Goal: Task Accomplishment & Management: Manage account settings

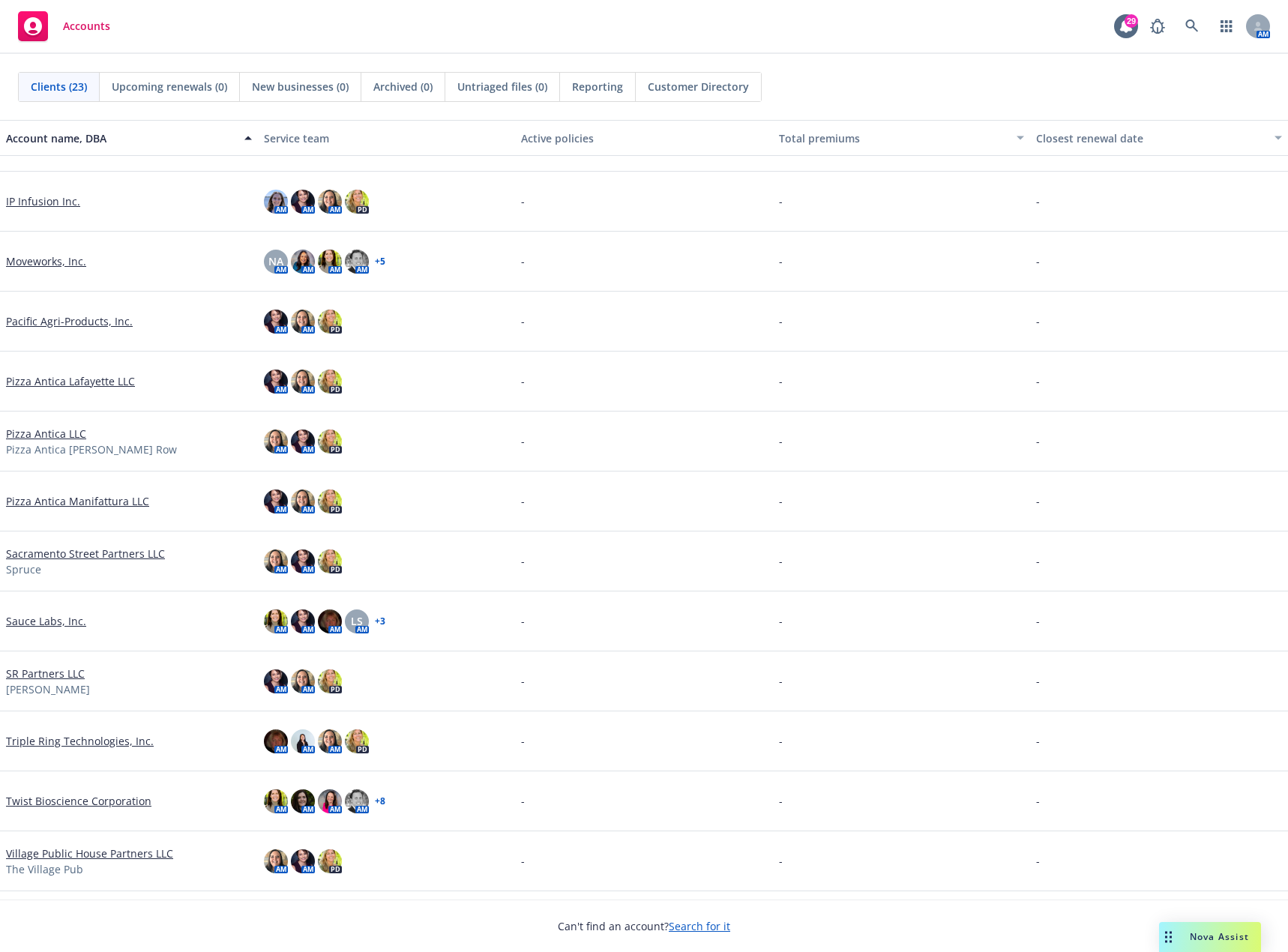
scroll to position [525, 0]
click at [51, 621] on link "Sauce Labs, Inc." at bounding box center [46, 621] width 80 height 16
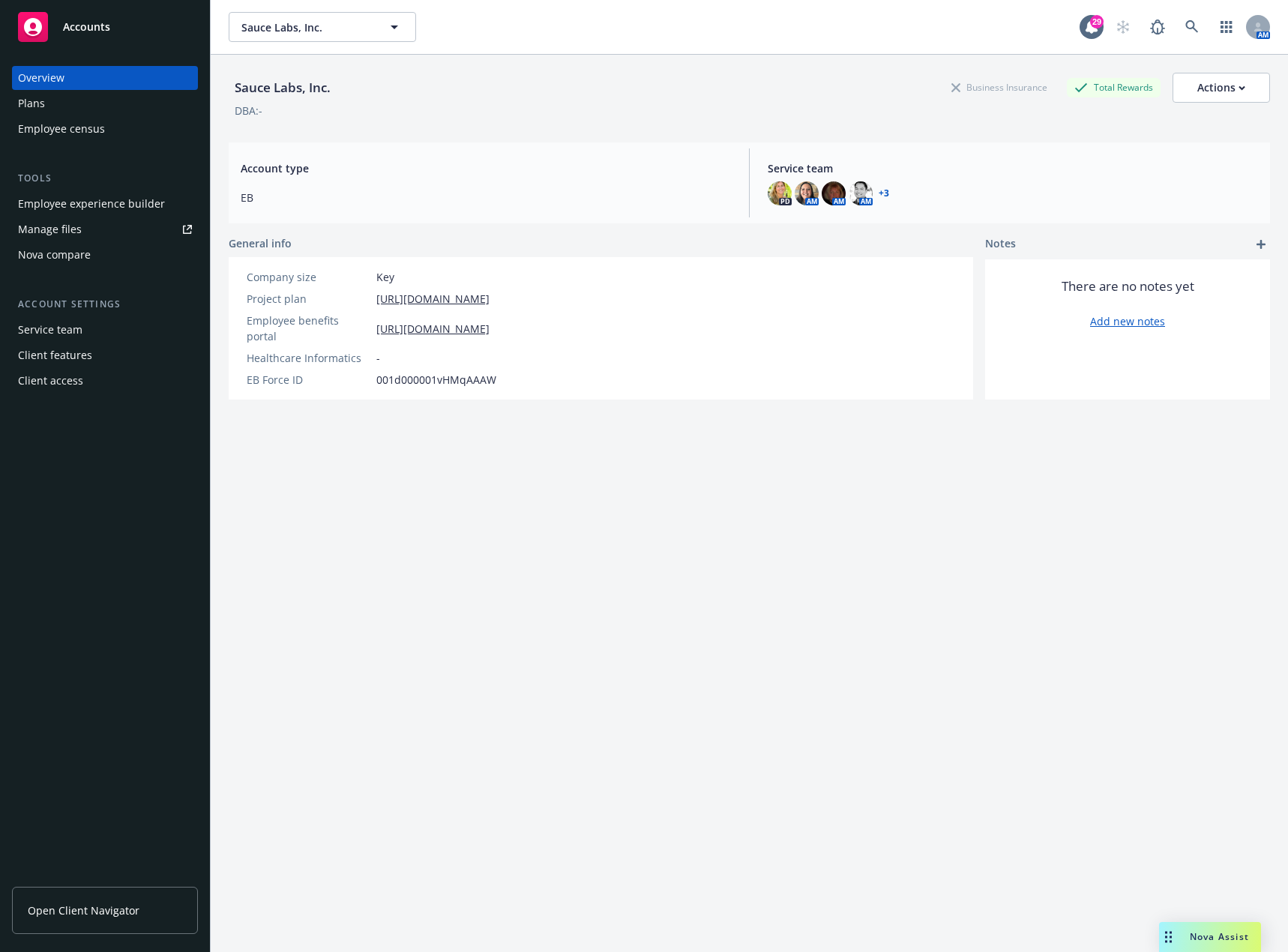
click at [68, 200] on div "Employee experience builder" at bounding box center [91, 204] width 147 height 24
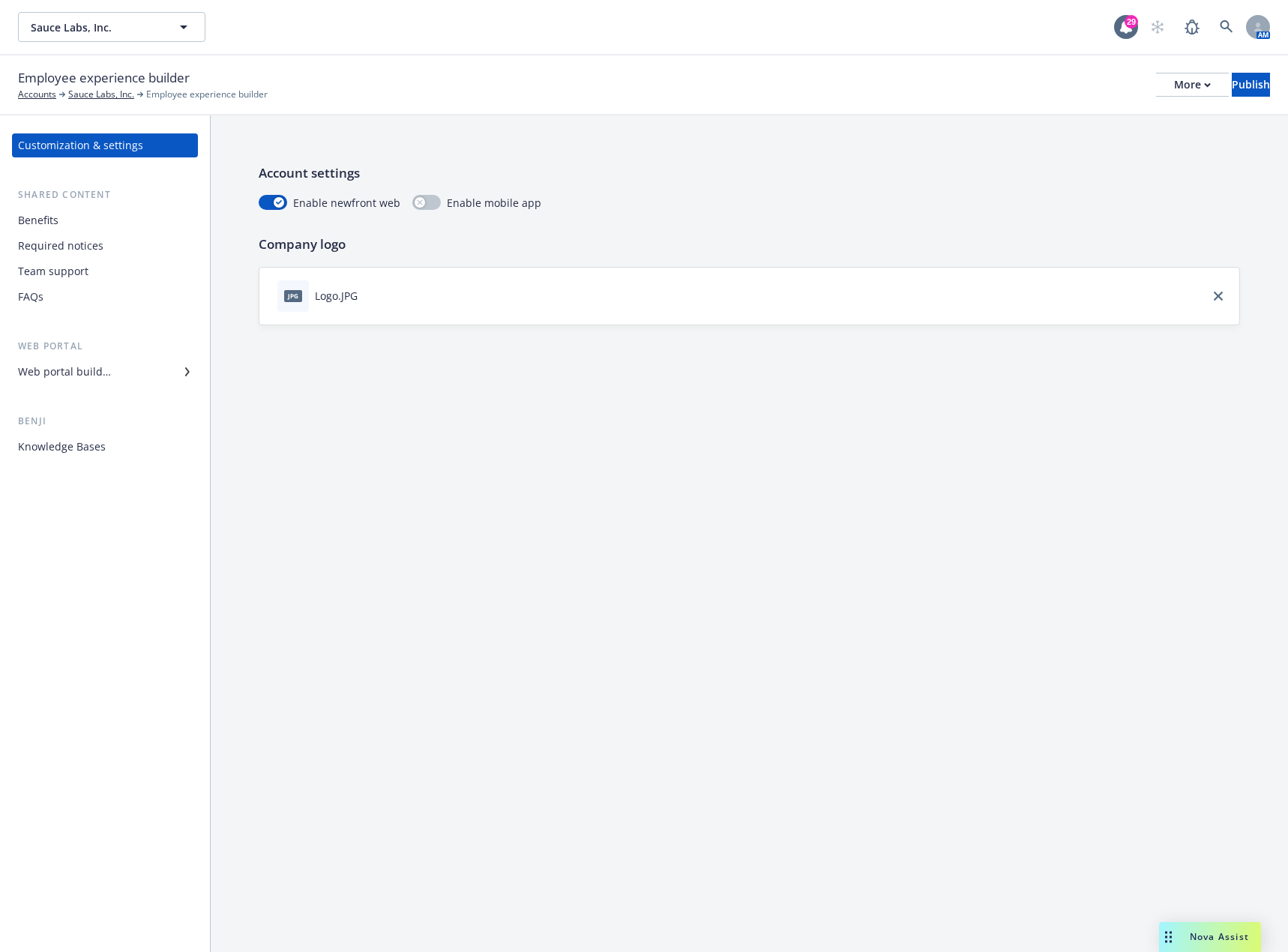
click at [67, 277] on div "Team support" at bounding box center [53, 271] width 71 height 24
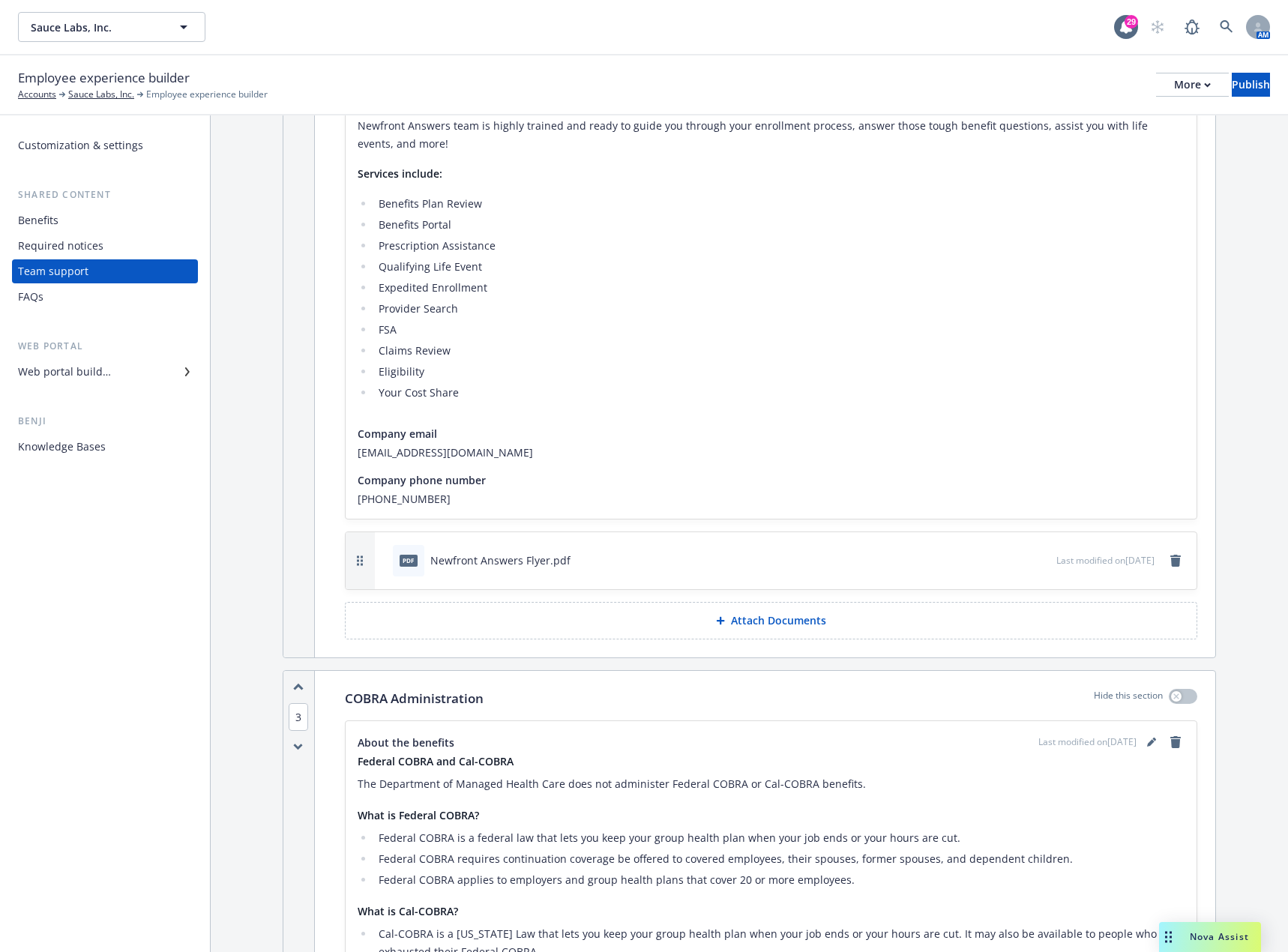
scroll to position [450, 0]
click at [1171, 557] on icon "remove" at bounding box center [1176, 557] width 11 height 12
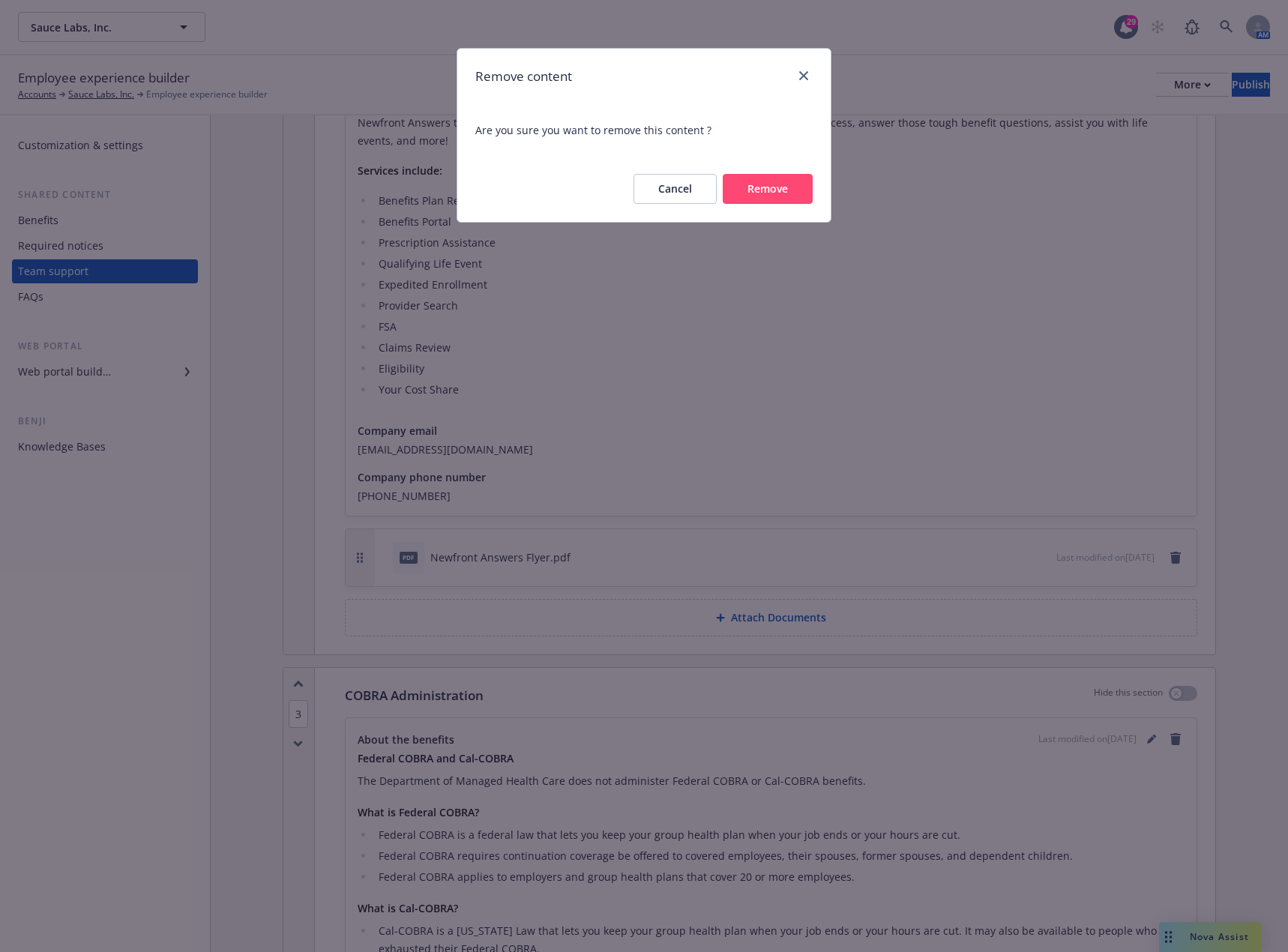
click at [797, 204] on button "Remove" at bounding box center [767, 189] width 90 height 30
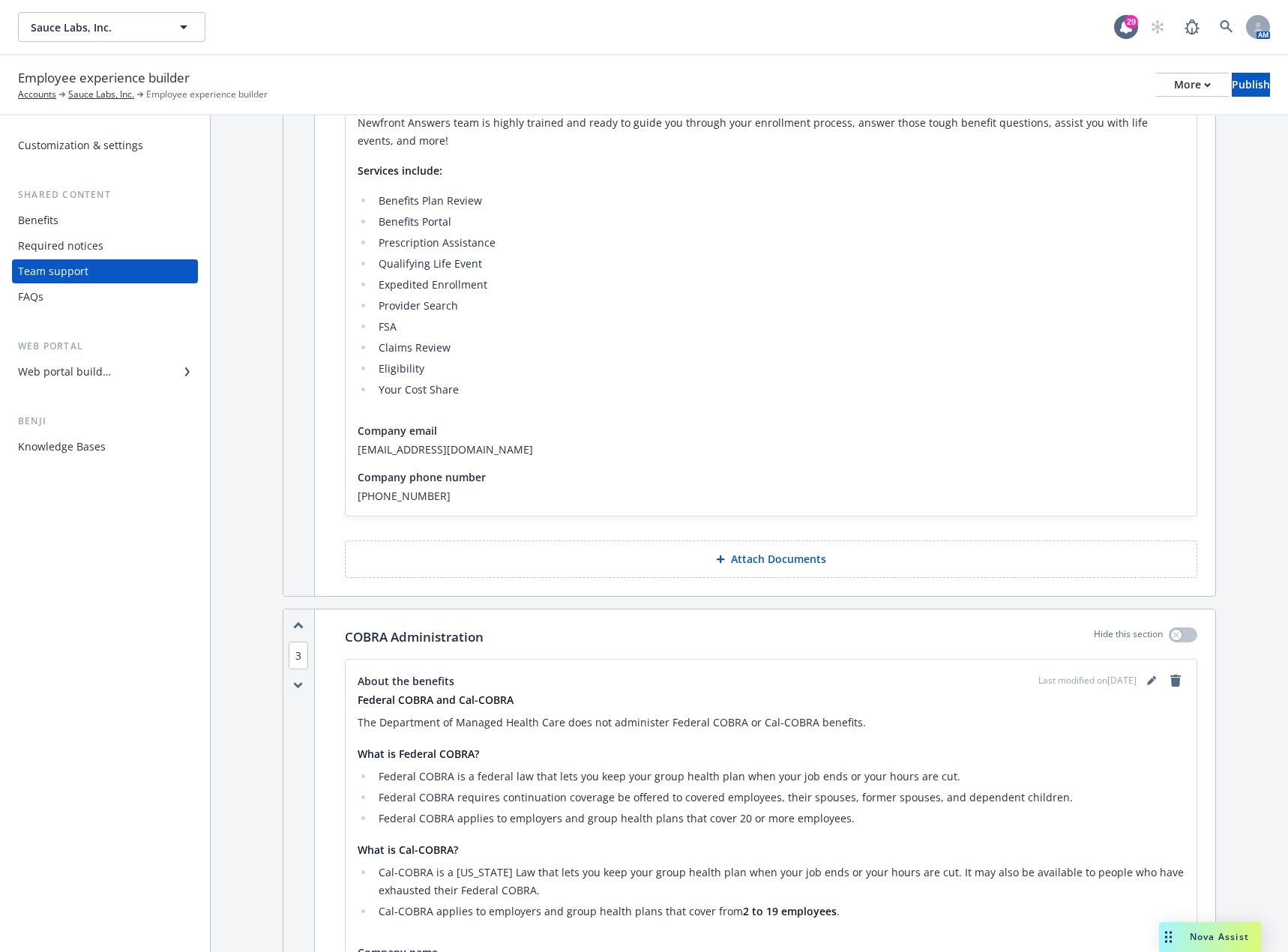
click at [693, 569] on button "Attach Documents" at bounding box center [771, 559] width 853 height 38
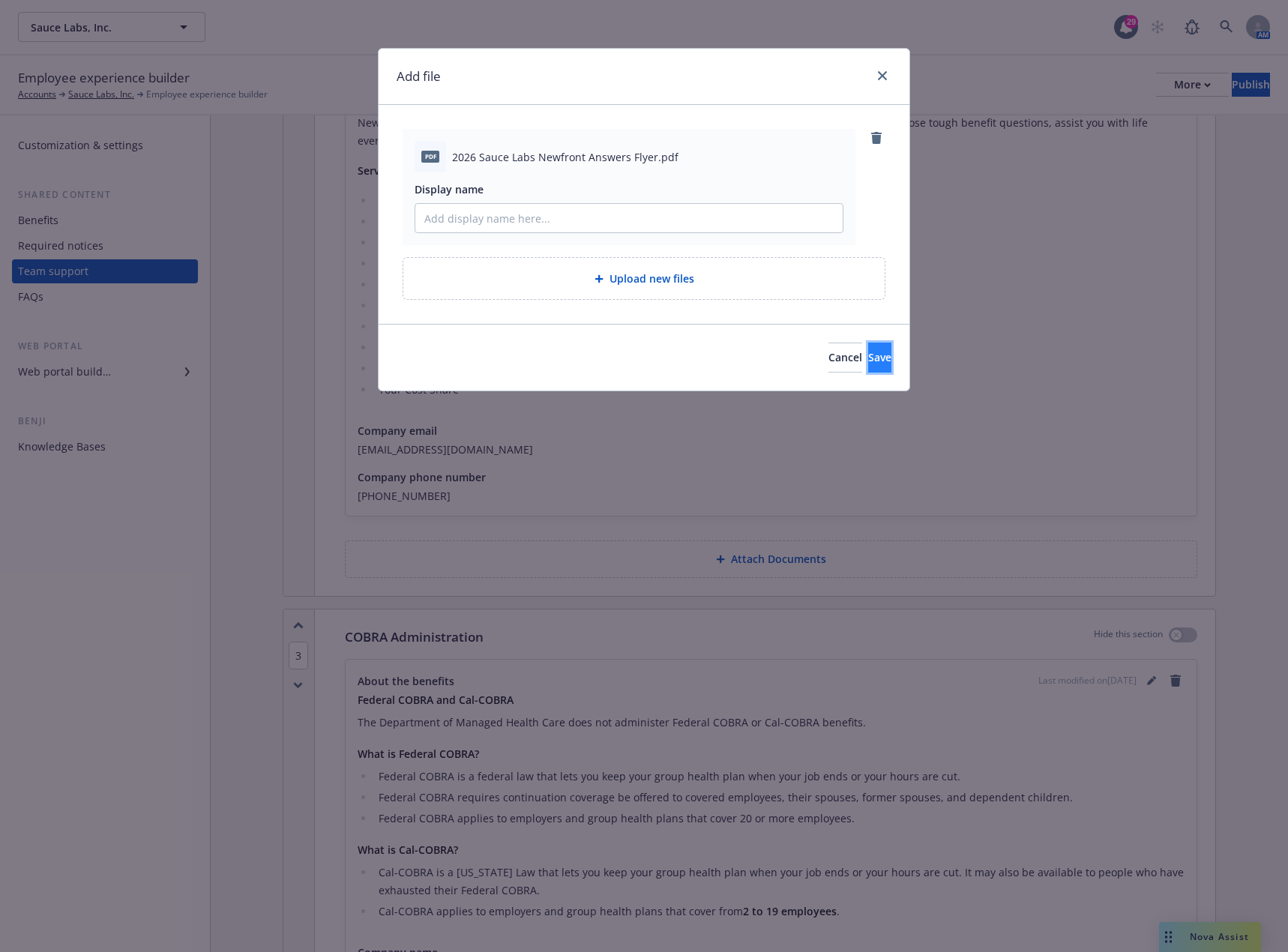
click at [869, 353] on button "Save" at bounding box center [880, 358] width 23 height 30
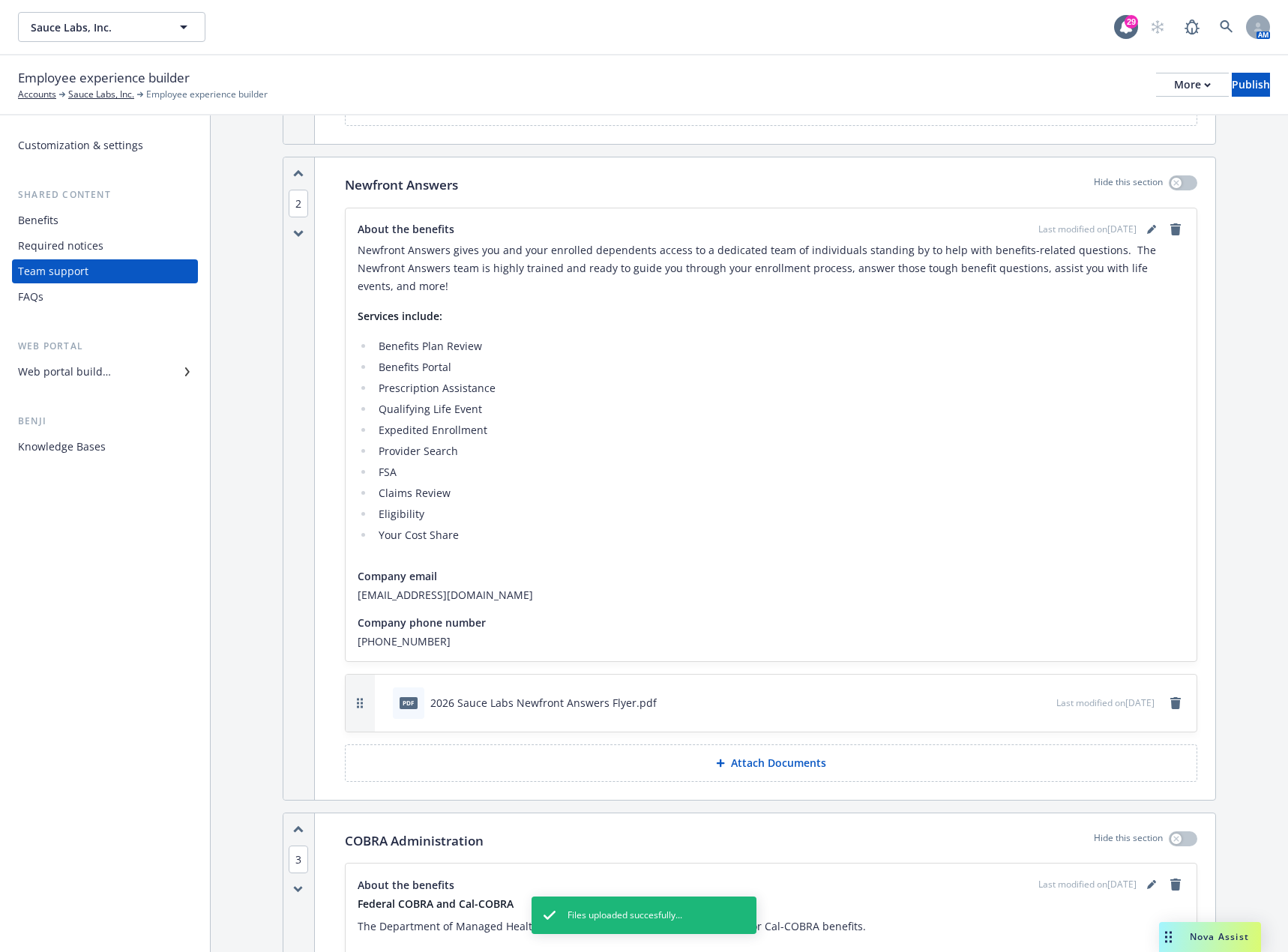
scroll to position [300, 0]
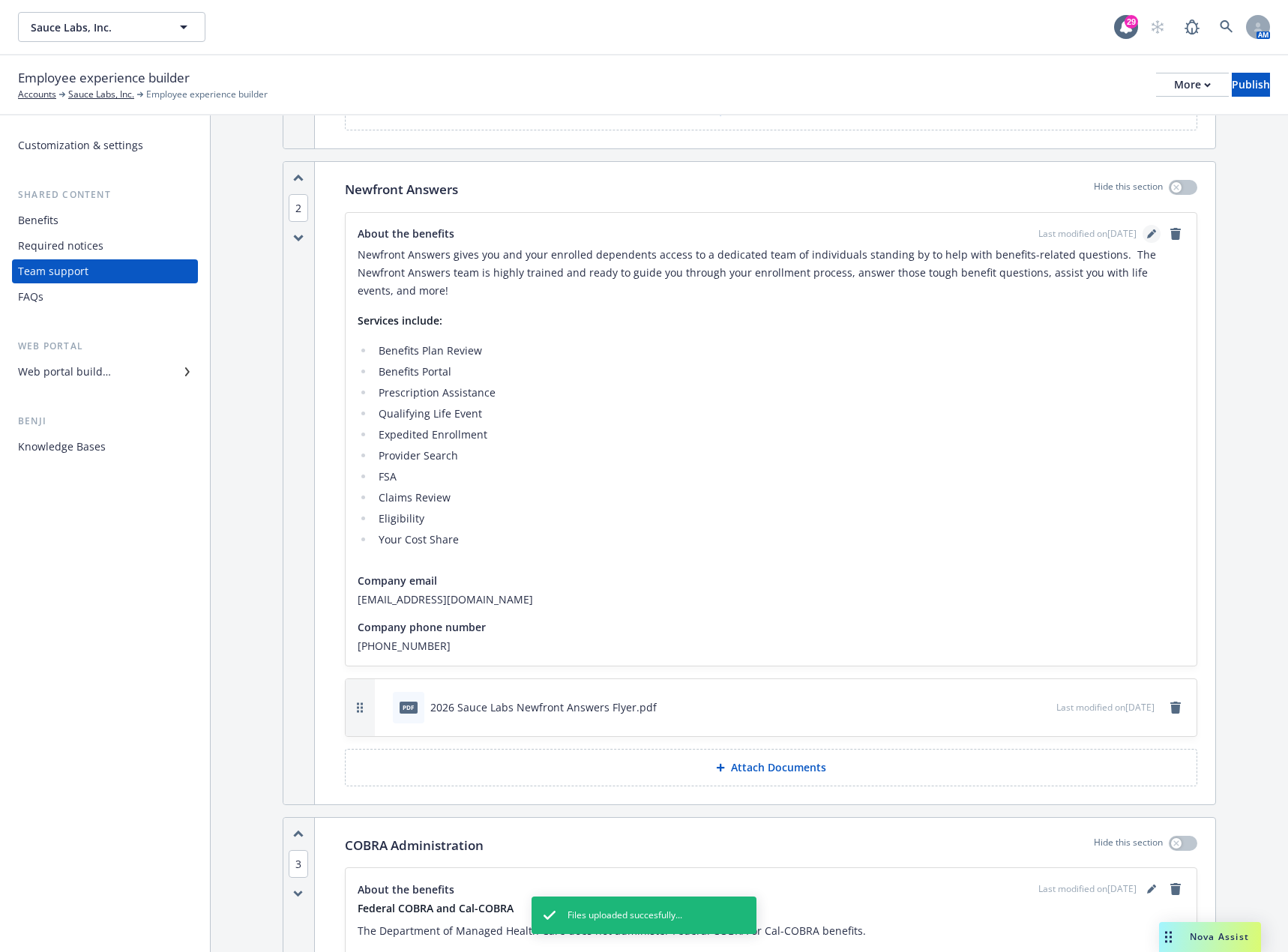
click at [1148, 232] on icon "editPencil" at bounding box center [1152, 235] width 8 height 8
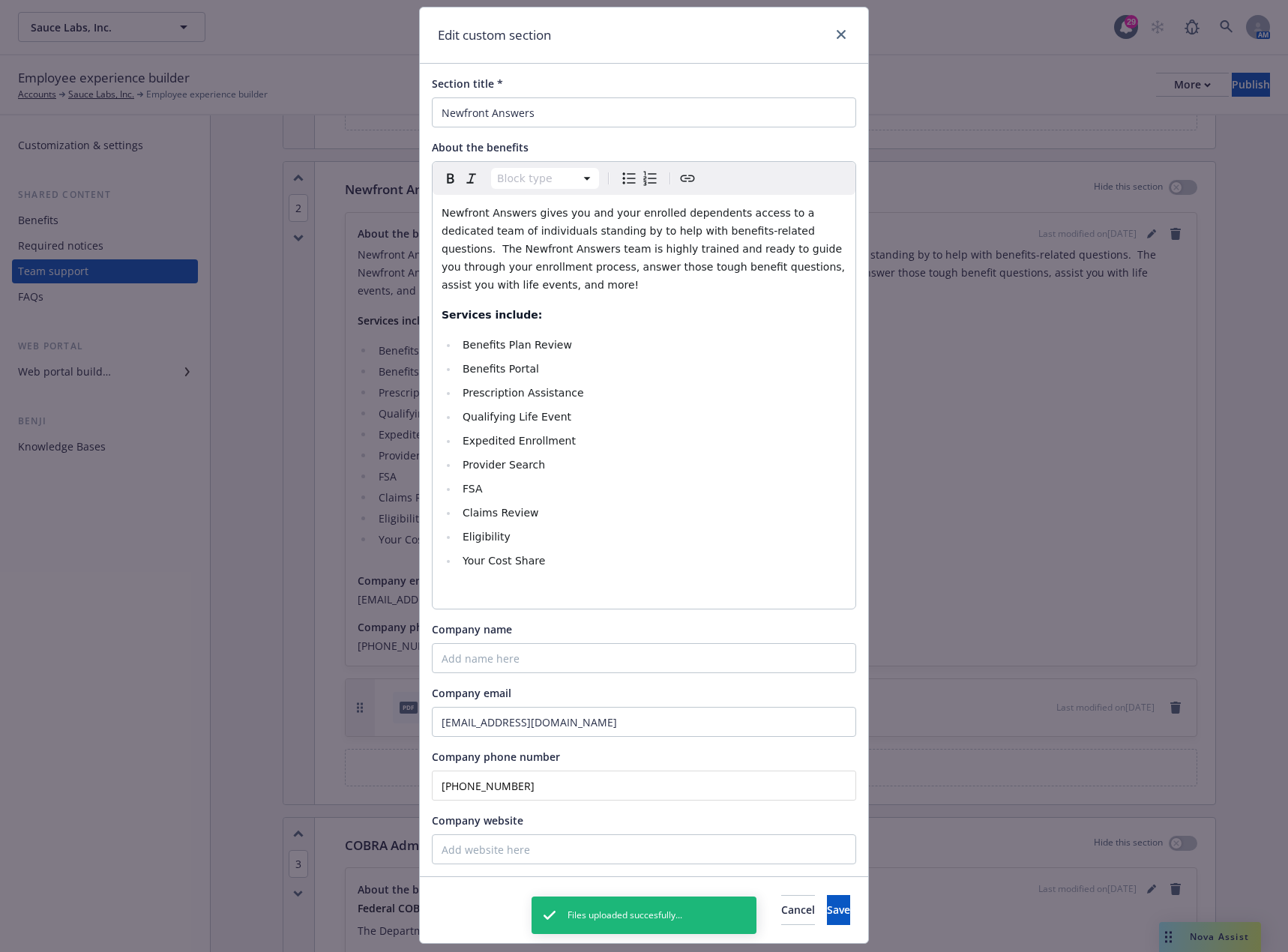
scroll to position [63, 0]
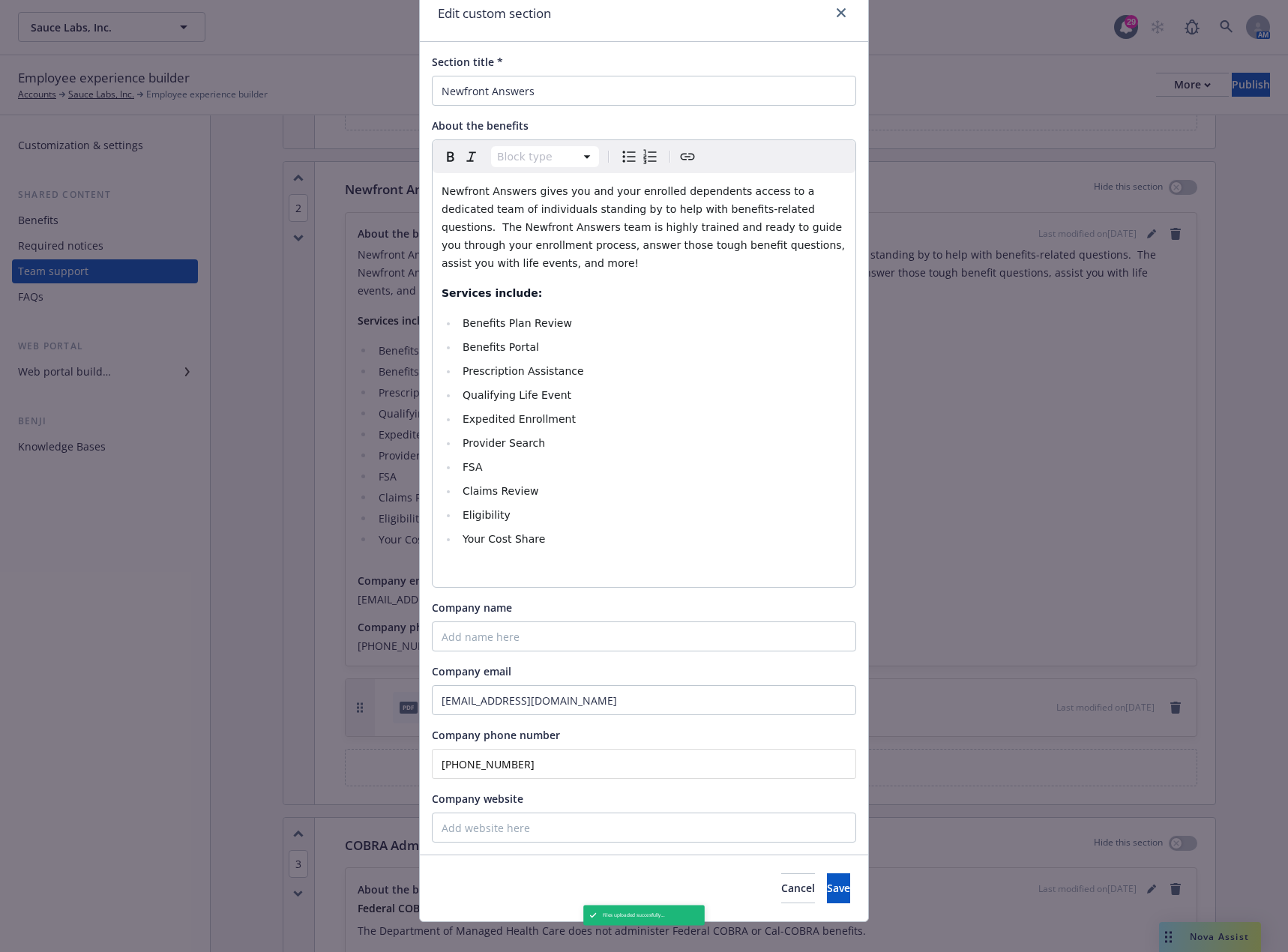
drag, startPoint x: 523, startPoint y: 747, endPoint x: 402, endPoint y: 744, distance: 121.0
click at [402, 744] on div "Edit custom section Section title * Newfront Answers About the benefits Block t…" at bounding box center [644, 476] width 1288 height 952
type input "(866) ___-____"
click at [463, 749] on input "(866) ___-____" at bounding box center [644, 764] width 424 height 30
drag, startPoint x: 490, startPoint y: 743, endPoint x: 412, endPoint y: 736, distance: 78.3
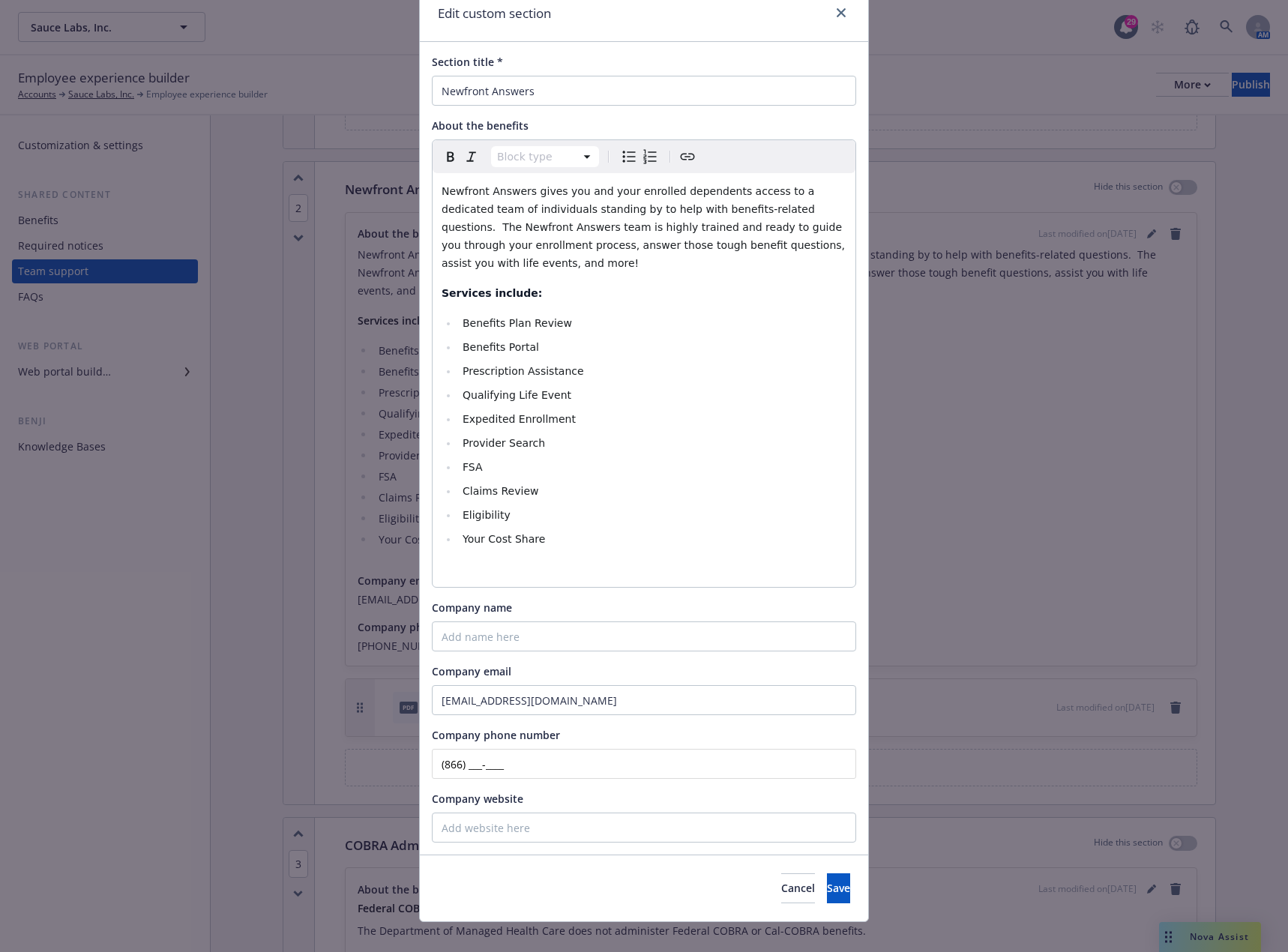
click at [412, 739] on div "Edit custom section Section title * Newfront Answers About the benefits Block t…" at bounding box center [644, 476] width 1288 height 952
type input "[PHONE_NUMBER]"
click at [827, 881] on span "Save" at bounding box center [838, 888] width 23 height 14
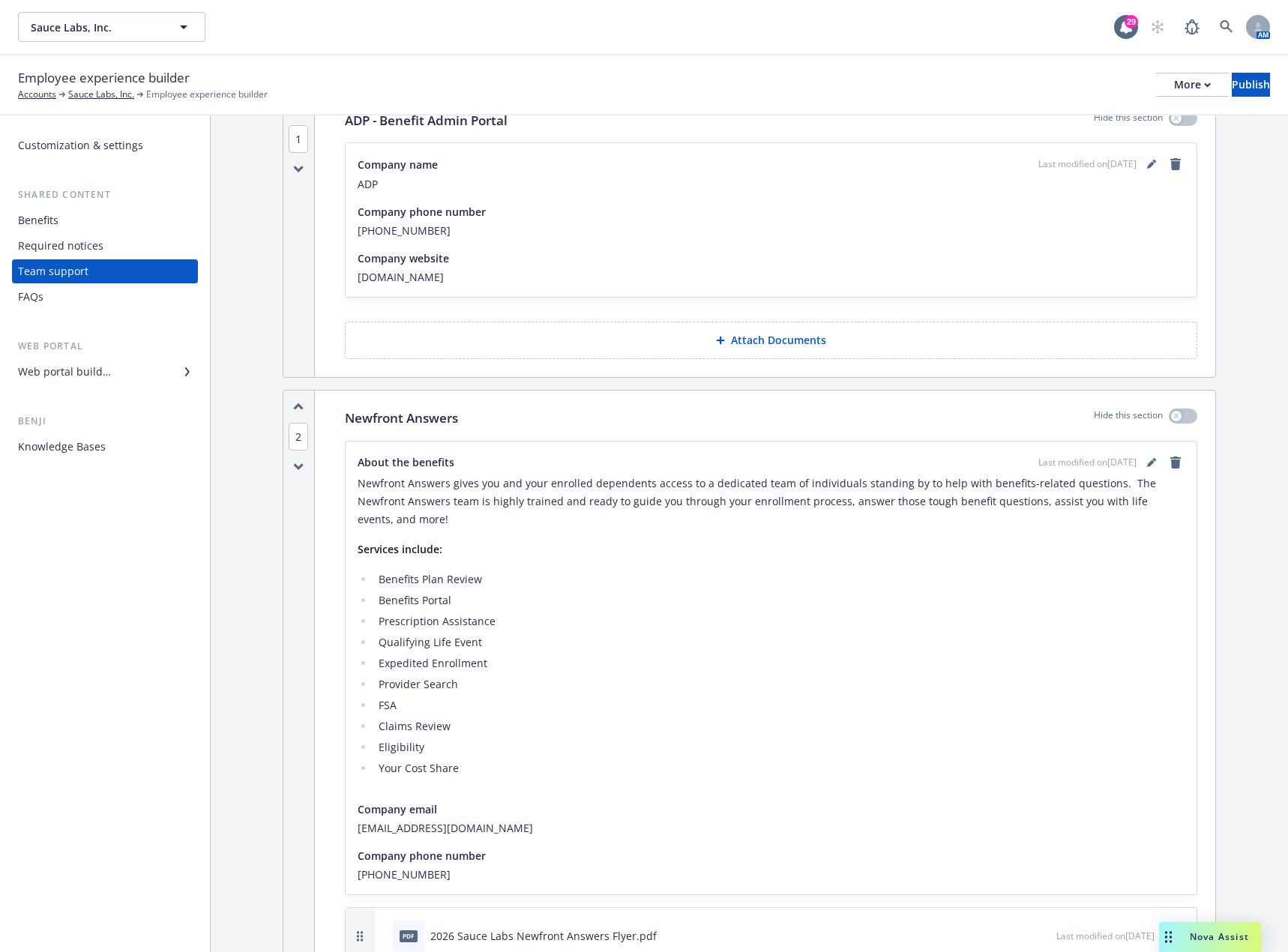
scroll to position [0, 0]
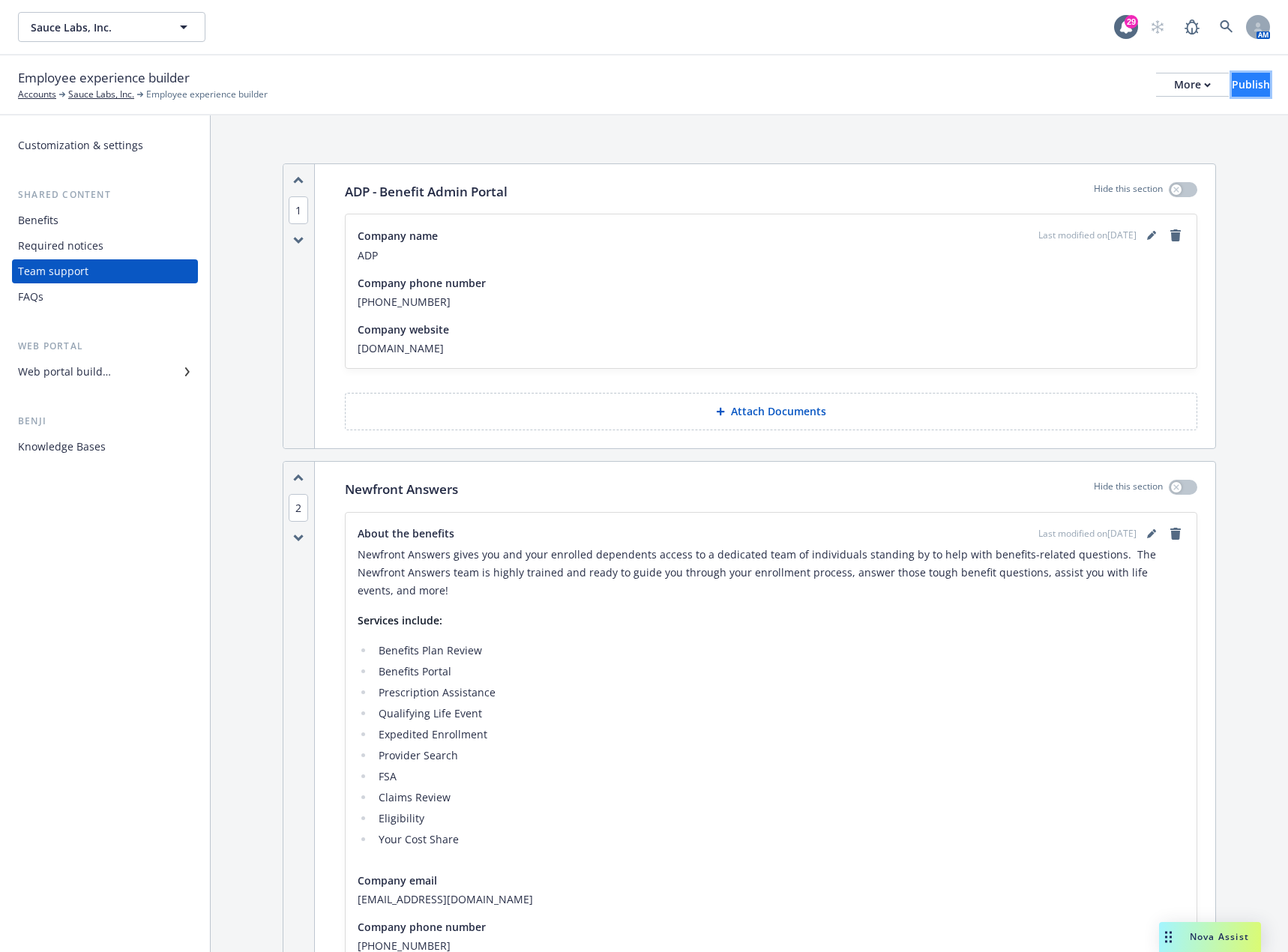
click at [1234, 79] on div "Publish" at bounding box center [1251, 84] width 38 height 23
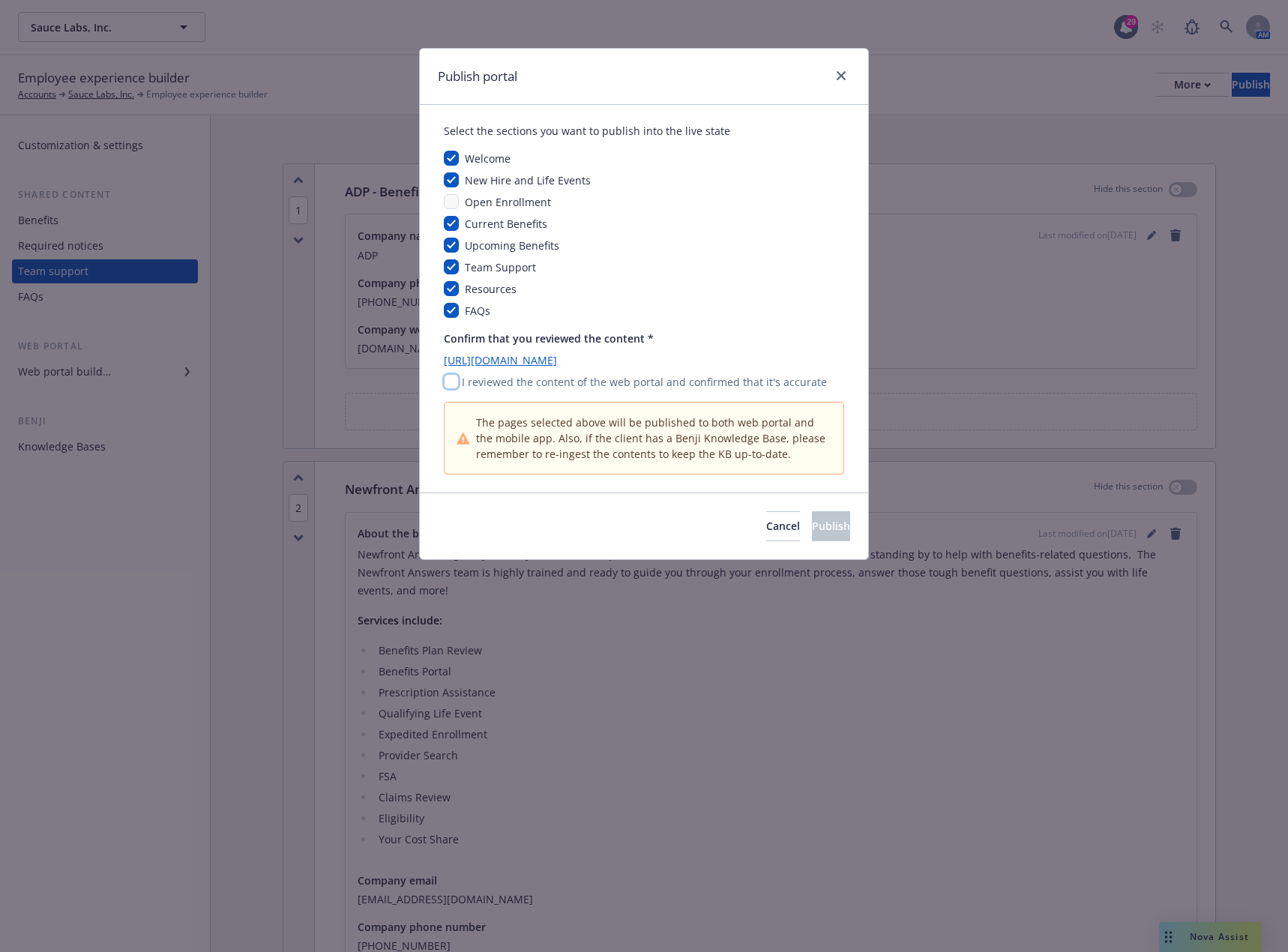
click at [457, 382] on input "checkbox" at bounding box center [451, 382] width 15 height 15
checkbox input "true"
click at [812, 519] on button "Publish" at bounding box center [831, 527] width 38 height 30
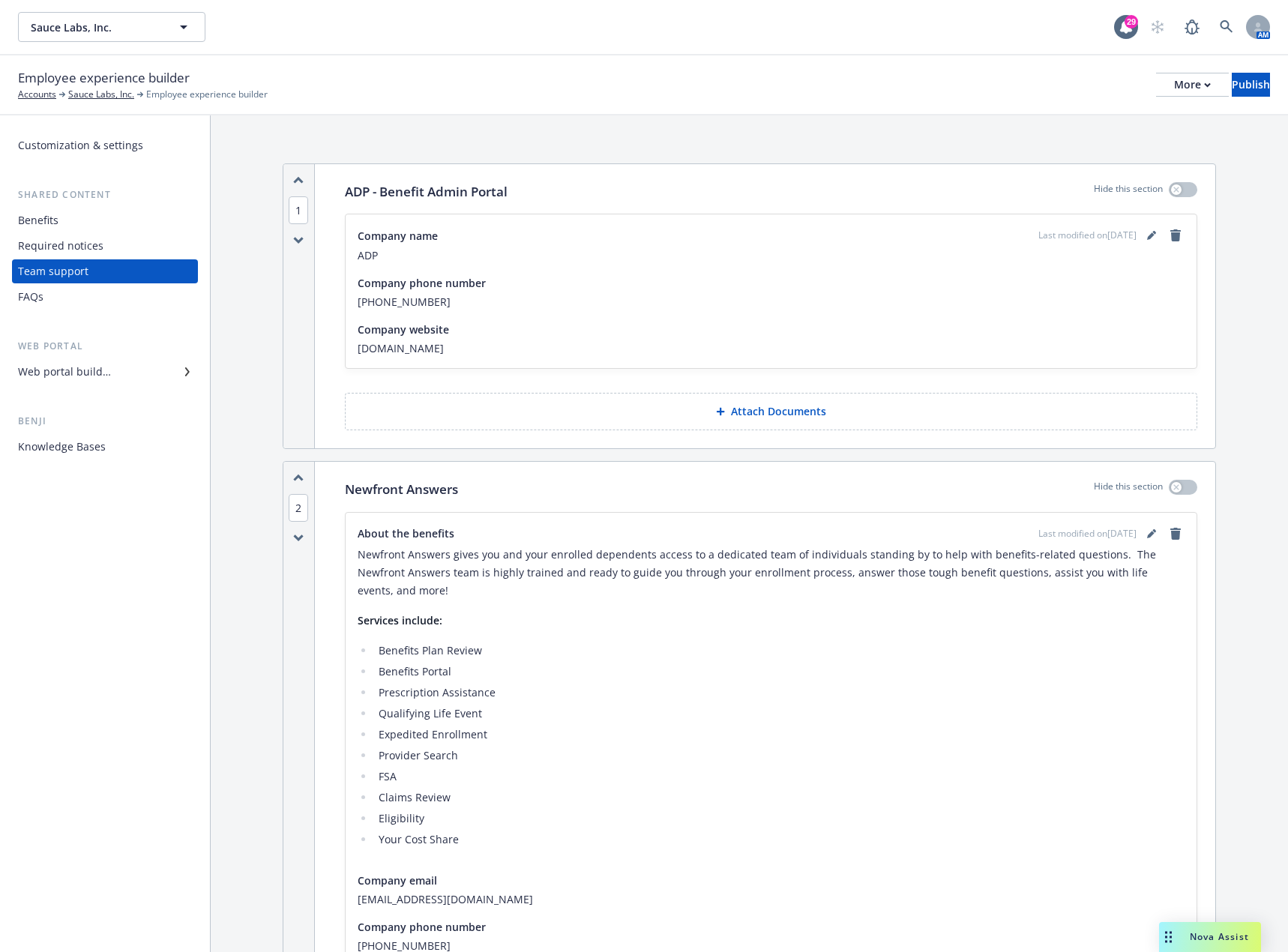
click at [82, 295] on div "FAQs" at bounding box center [104, 297] width 174 height 24
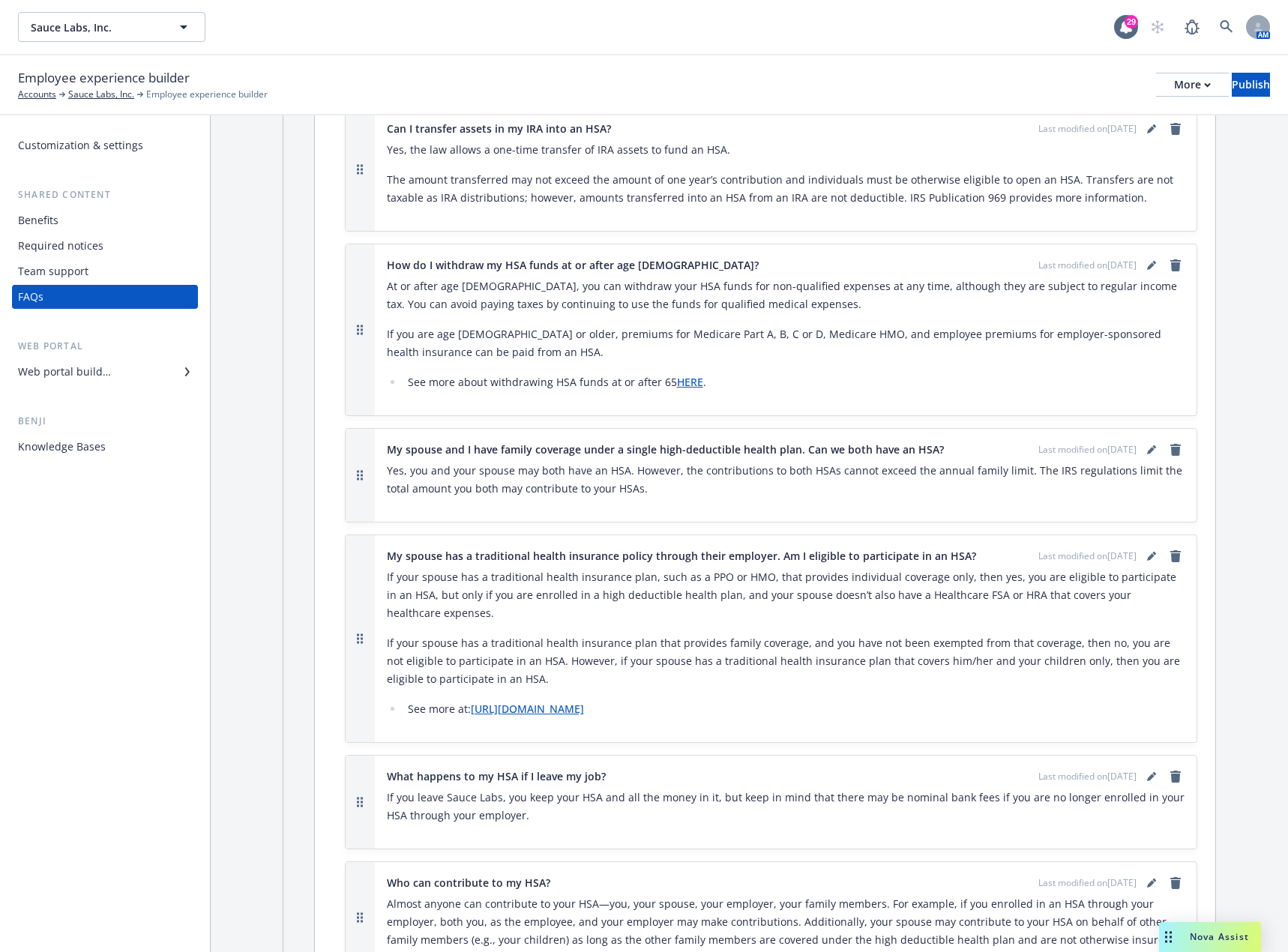
scroll to position [5284, 0]
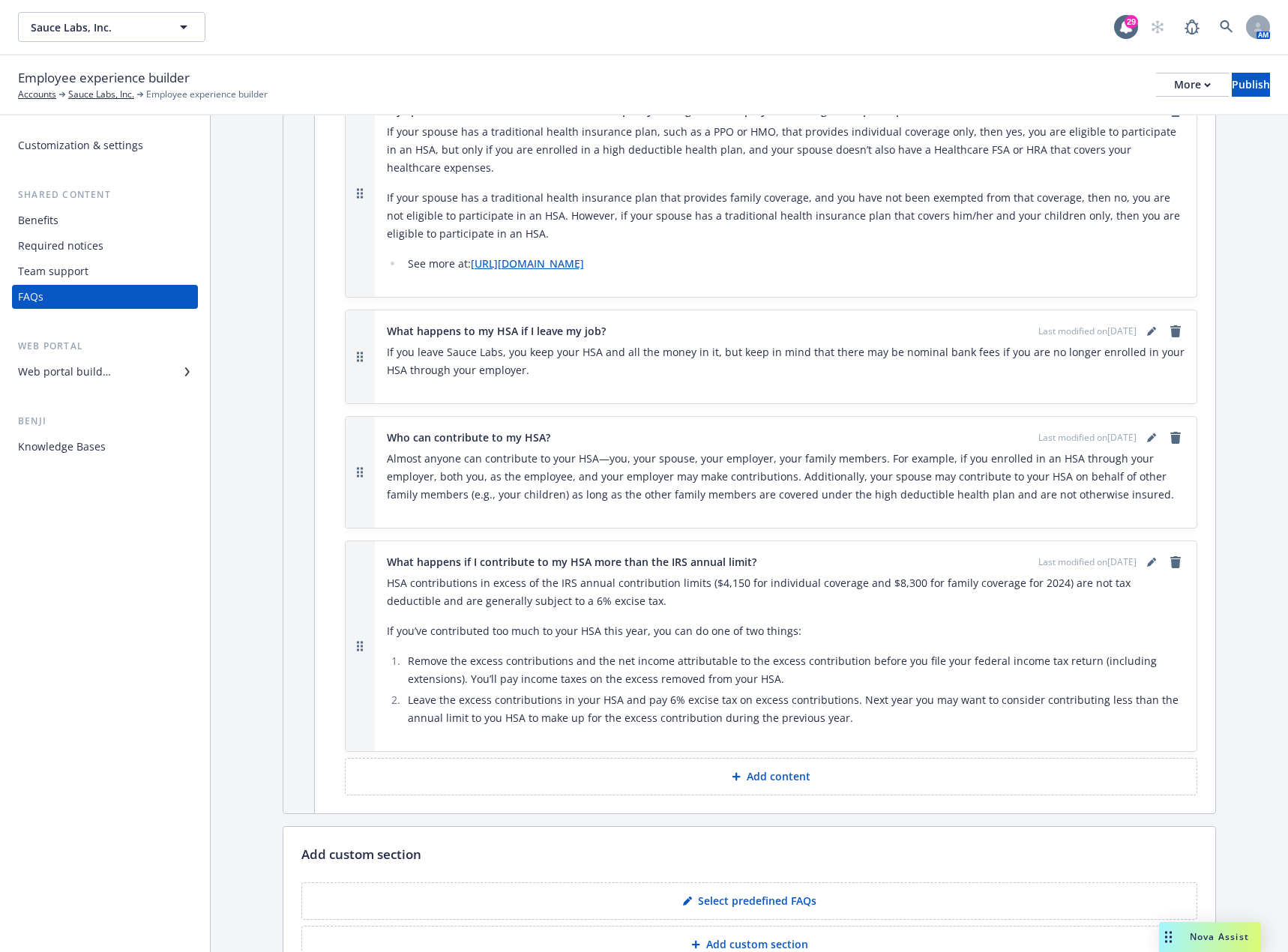
click at [100, 374] on div "Web portal builder" at bounding box center [65, 372] width 93 height 24
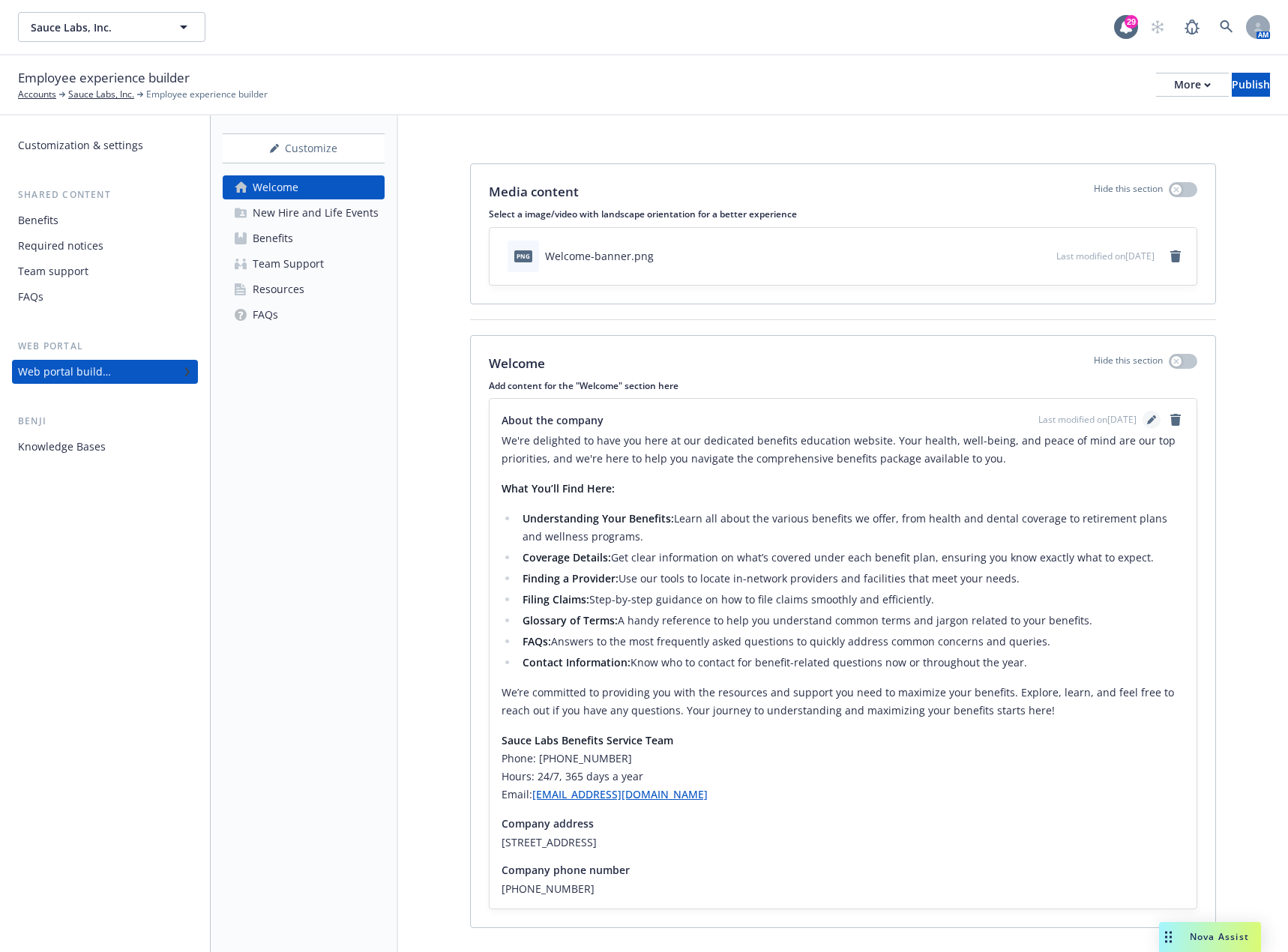
click at [1148, 420] on icon "editPencil" at bounding box center [1152, 421] width 8 height 8
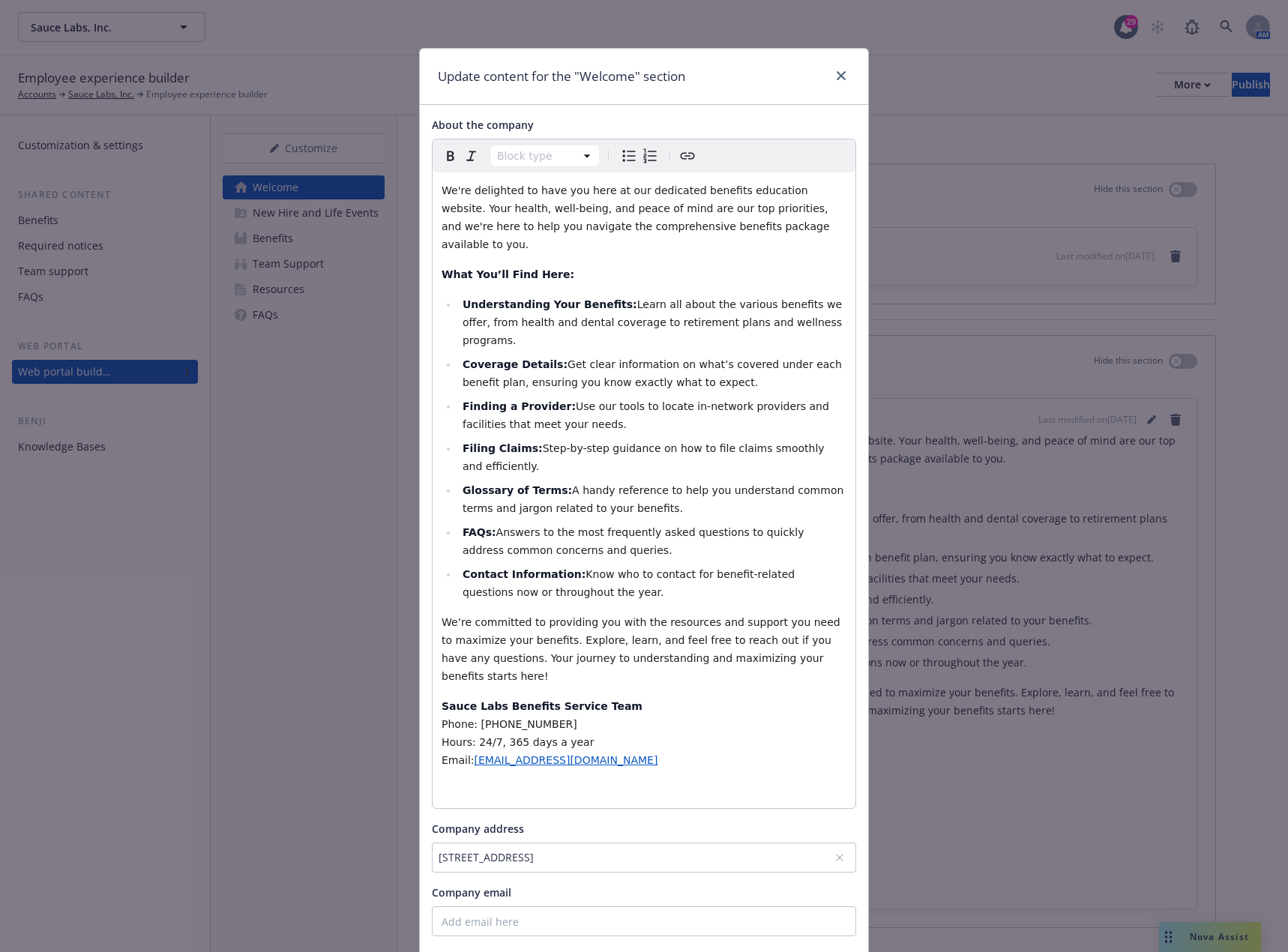
select select "h6"
drag, startPoint x: 538, startPoint y: 669, endPoint x: 530, endPoint y: 679, distance: 12.8
click at [469, 715] on h6 "Phone: [PHONE_NUMBER]" at bounding box center [643, 724] width 404 height 18
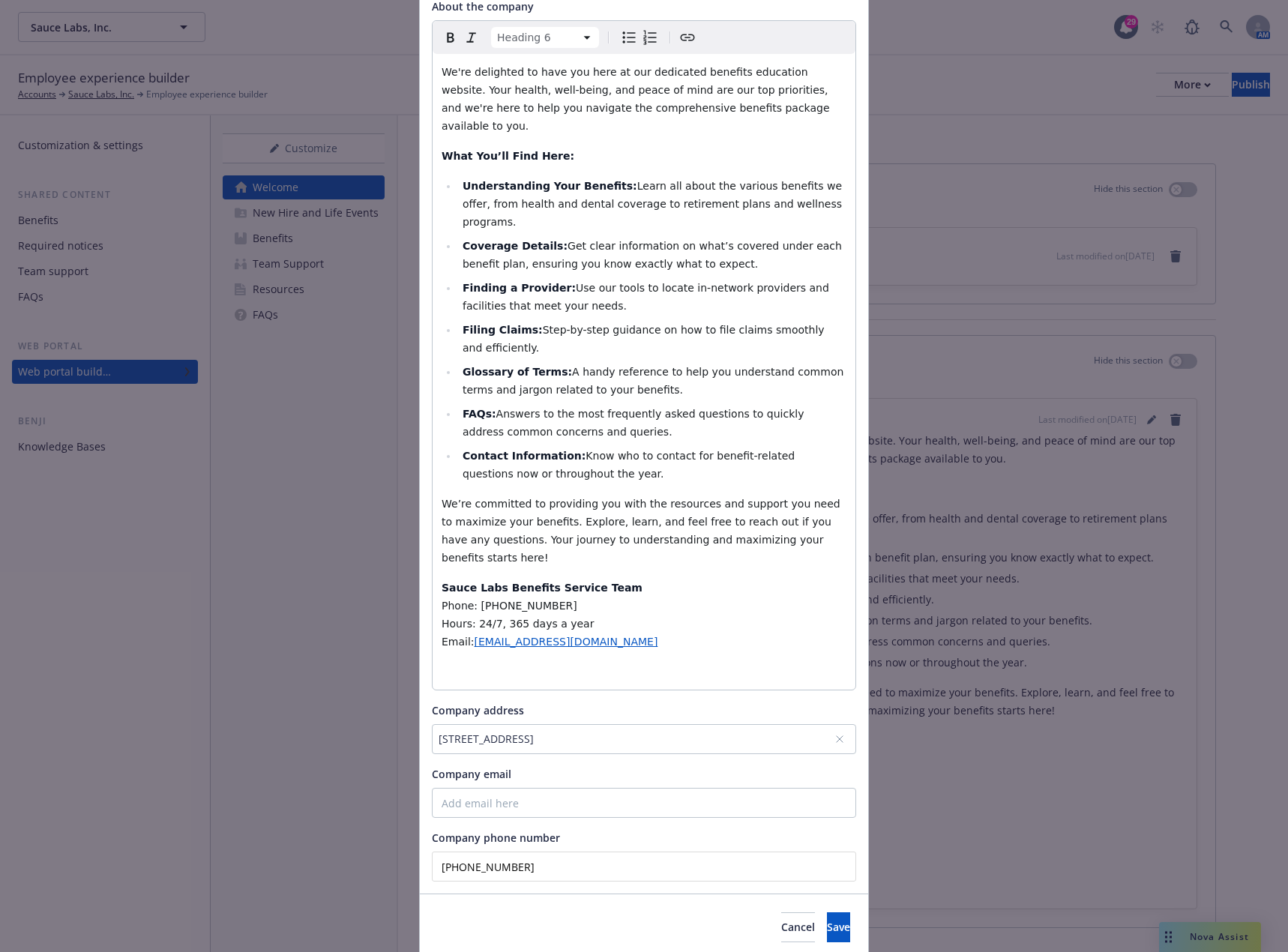
scroll to position [121, 0]
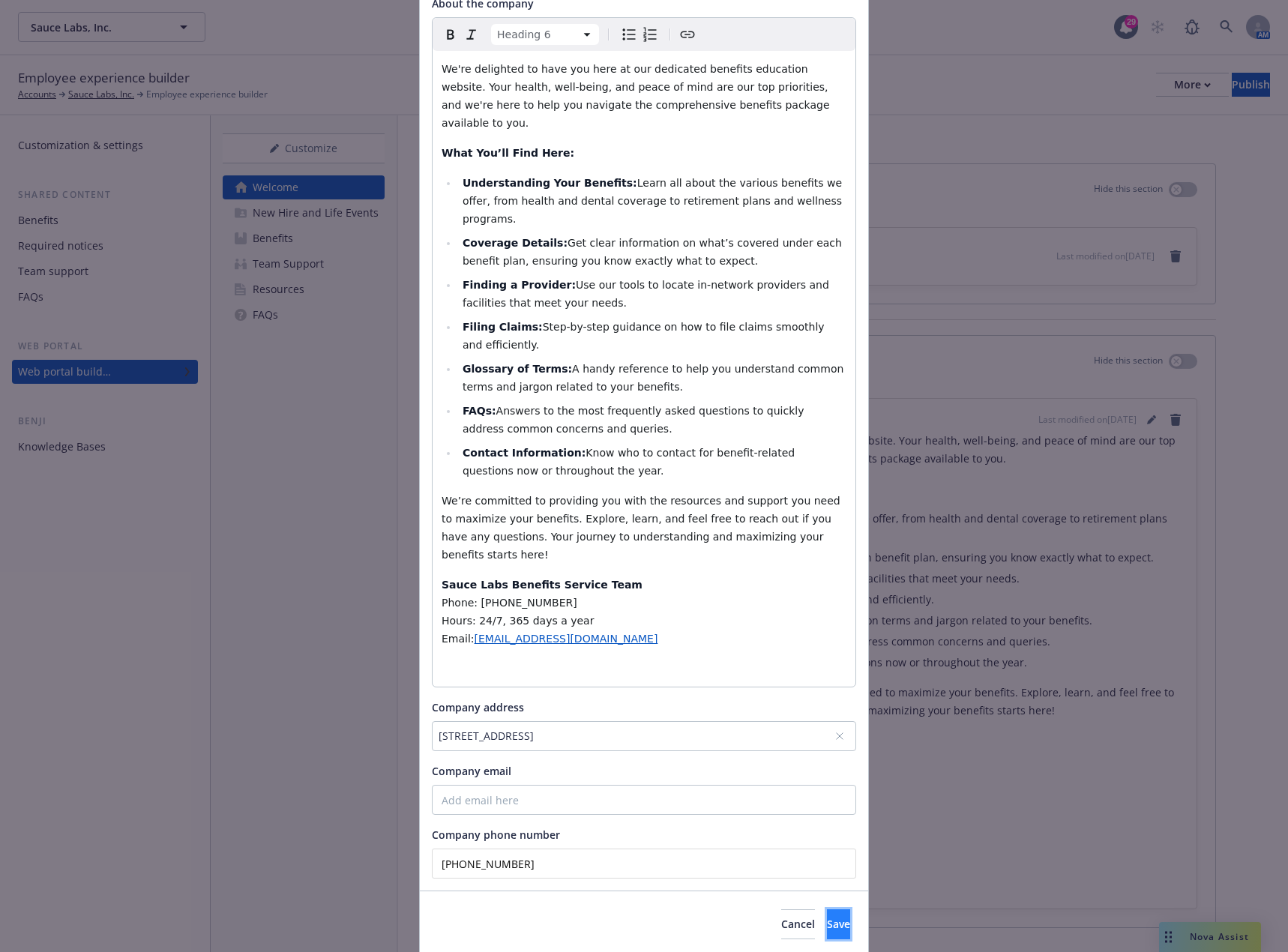
click at [827, 917] on span "Save" at bounding box center [838, 924] width 23 height 14
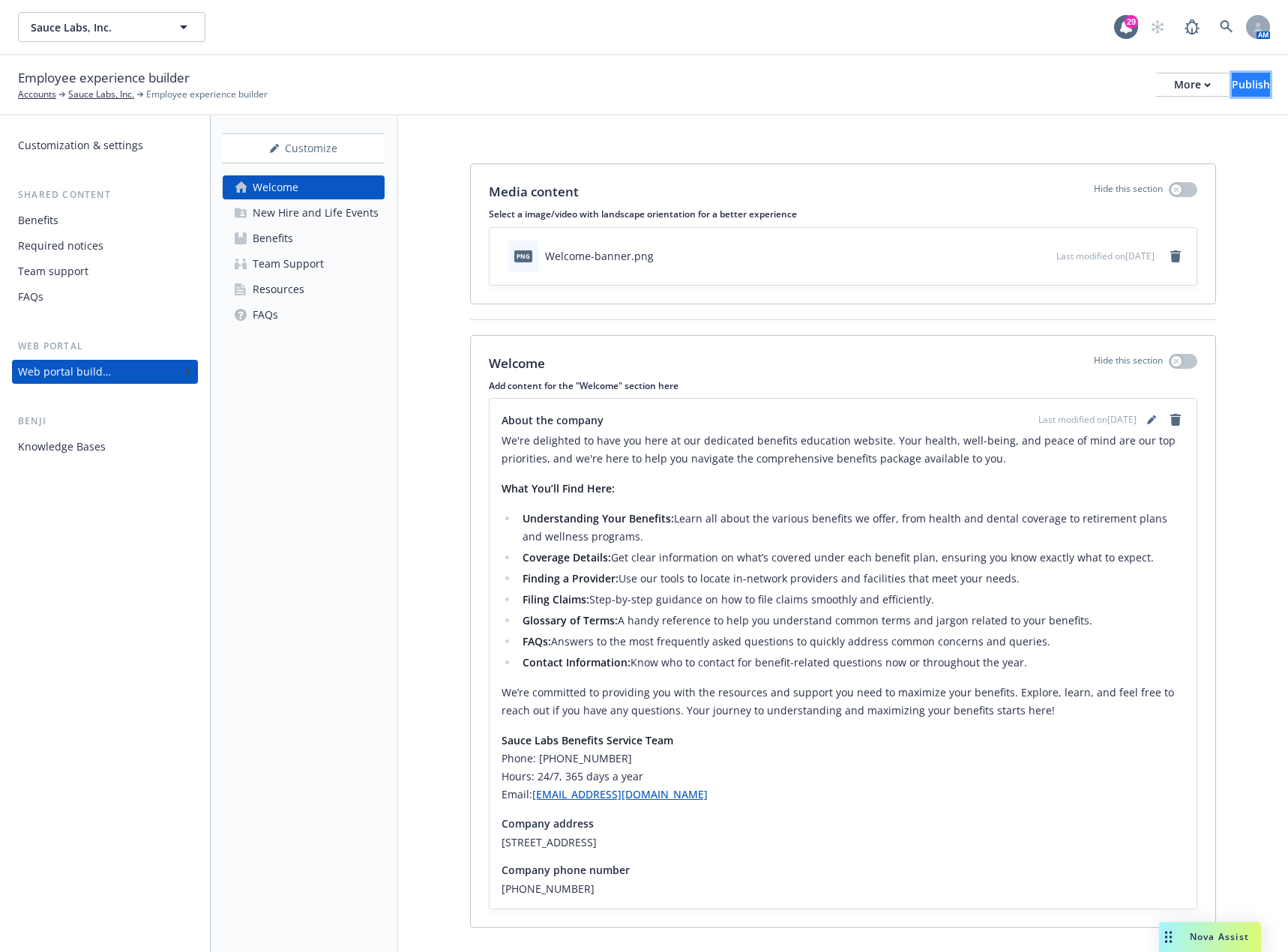
click at [1232, 90] on div "Publish" at bounding box center [1251, 84] width 38 height 23
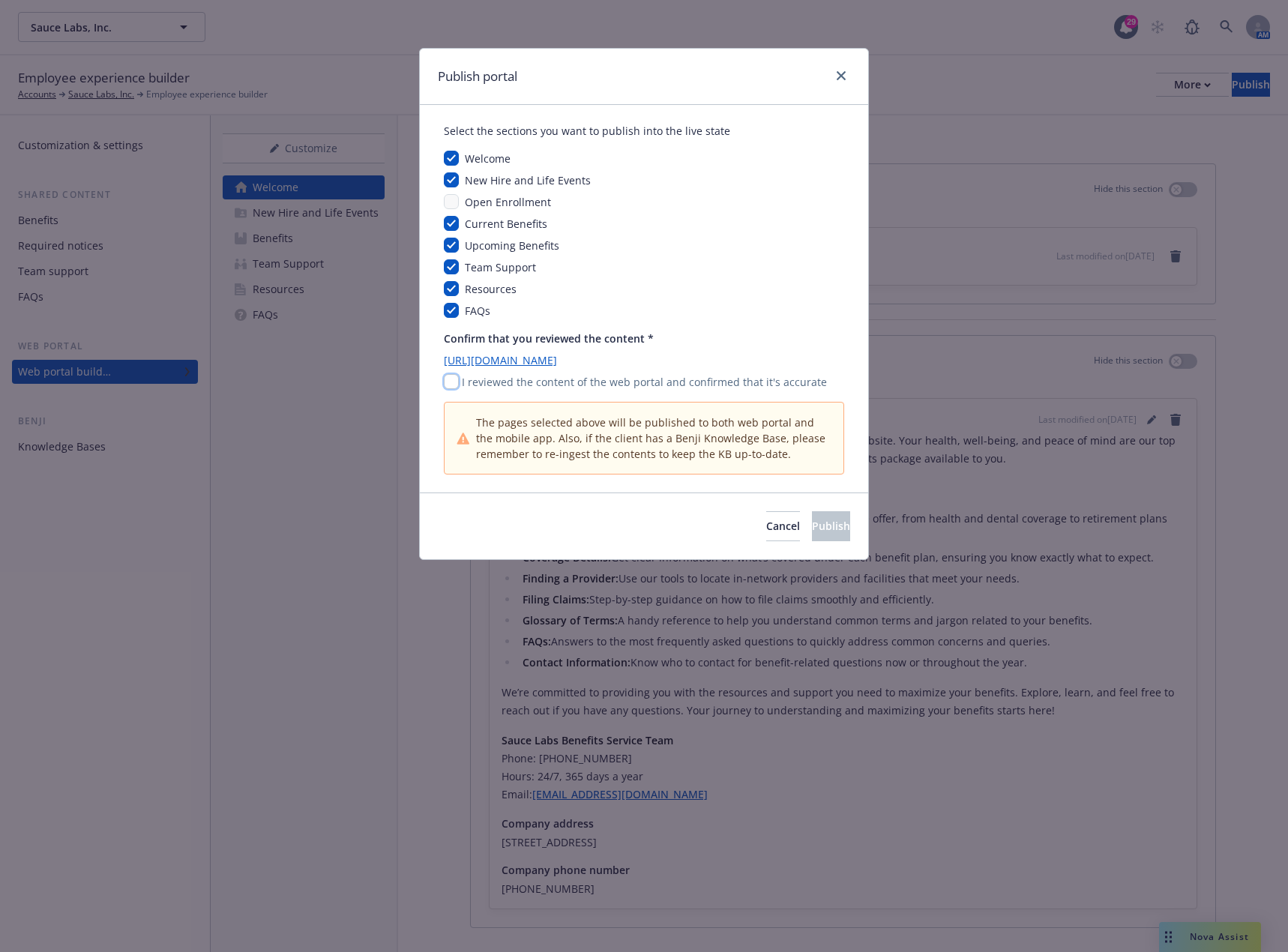
click at [454, 381] on input "checkbox" at bounding box center [451, 382] width 15 height 15
checkbox input "true"
click at [812, 525] on span "Publish" at bounding box center [831, 526] width 38 height 14
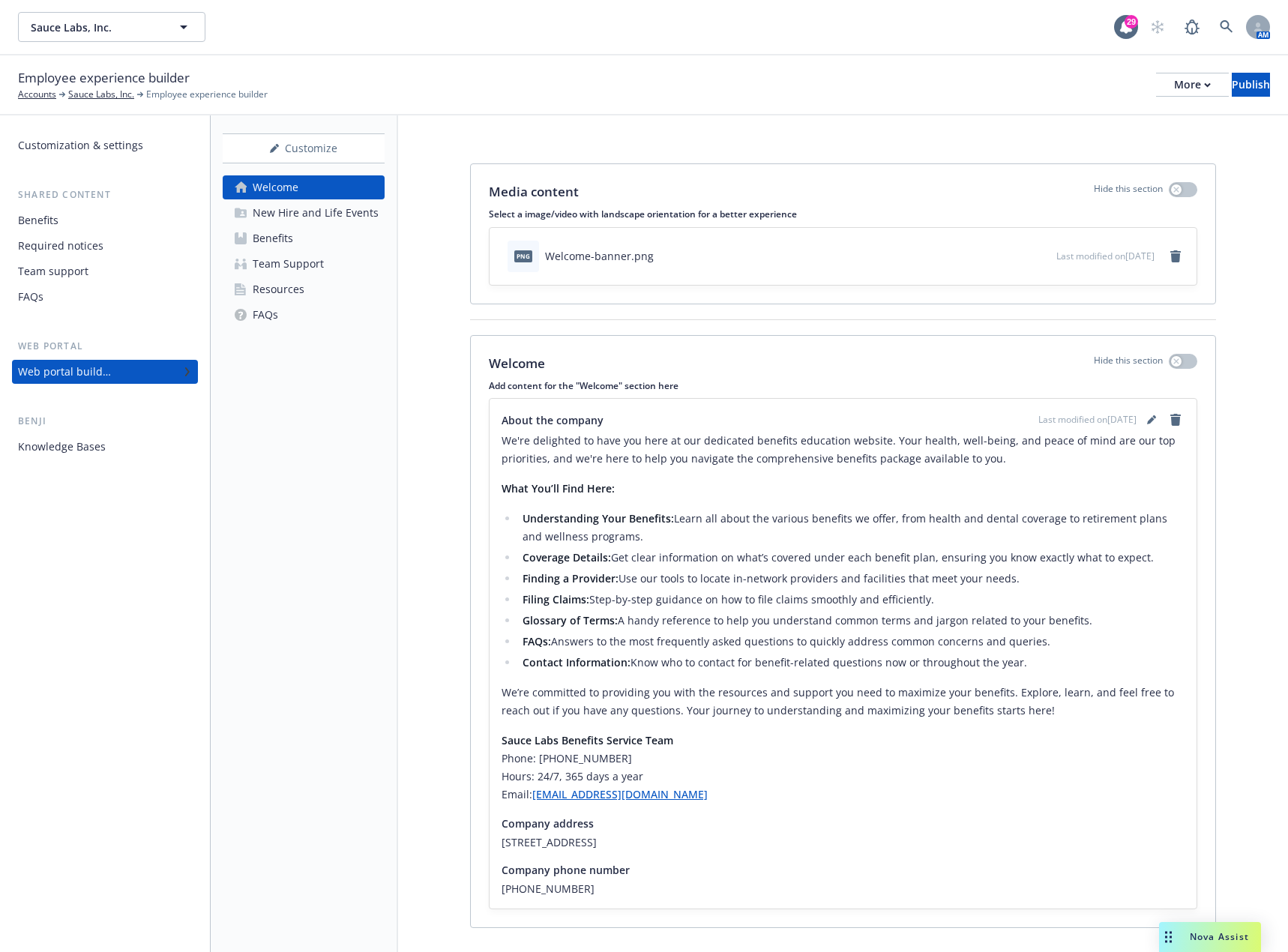
scroll to position [30, 0]
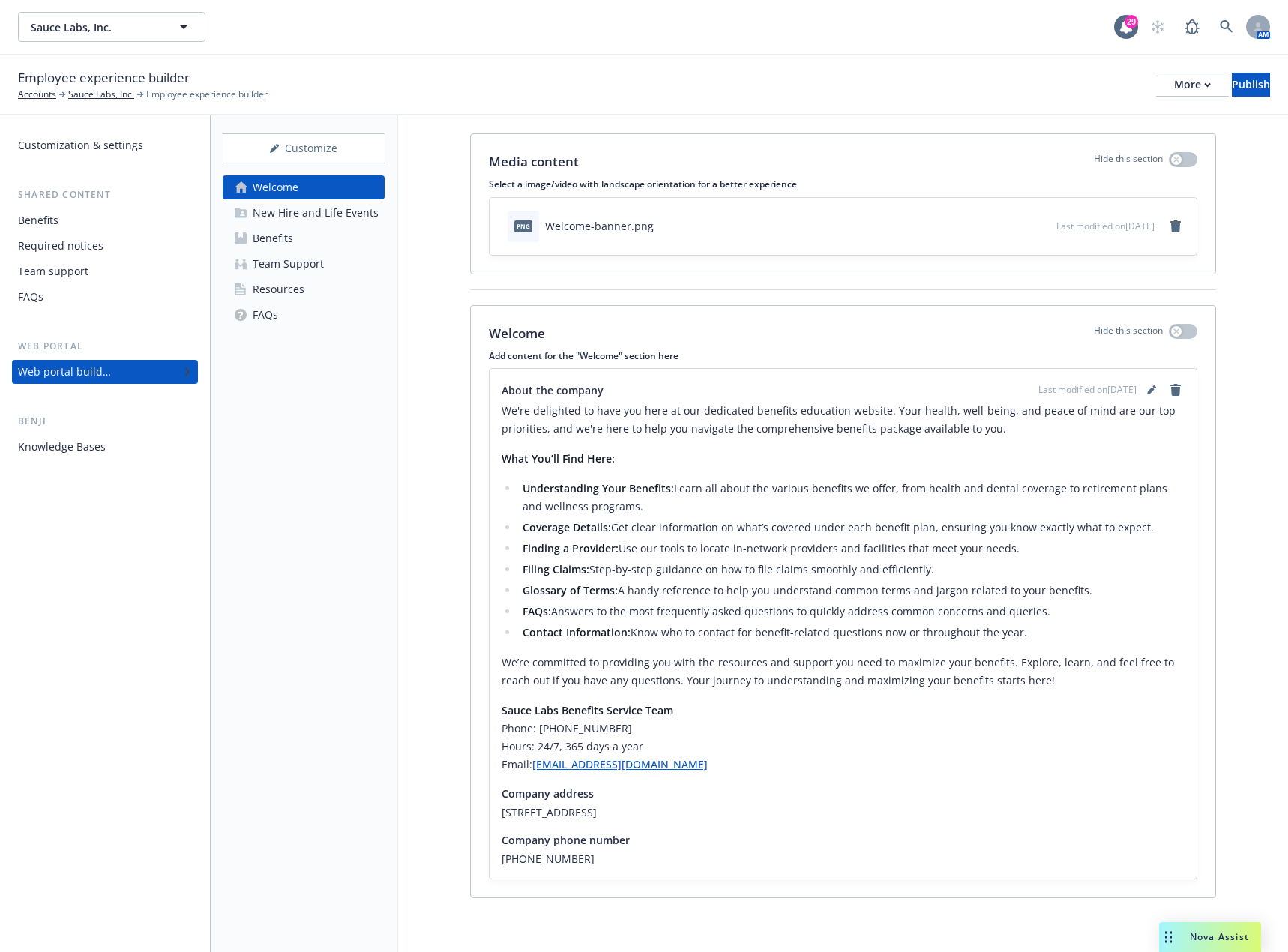
click at [345, 216] on div "New Hire and Life Events" at bounding box center [315, 213] width 126 height 24
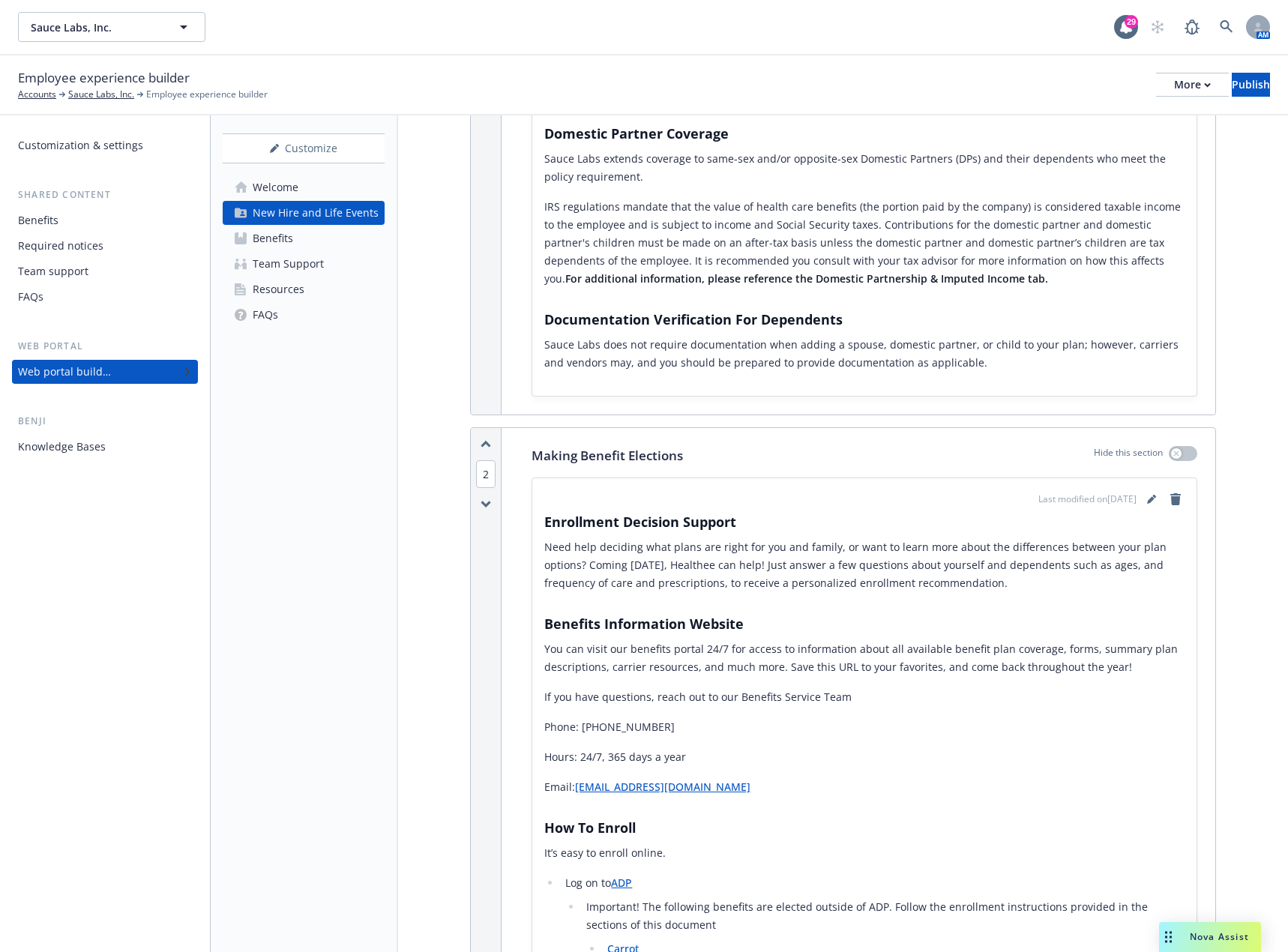
scroll to position [750, 0]
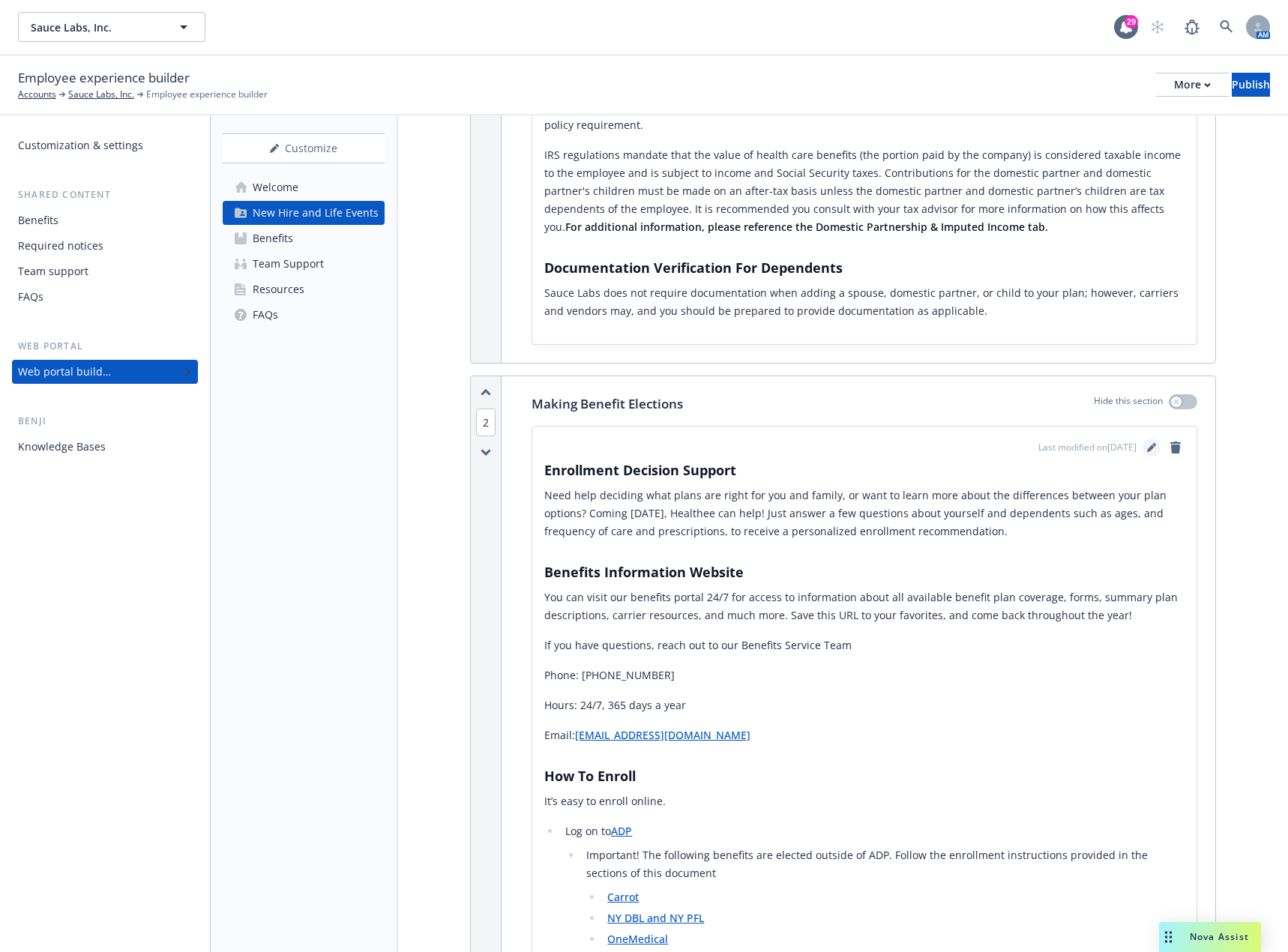
click at [1148, 443] on icon "editPencil" at bounding box center [1152, 447] width 9 height 9
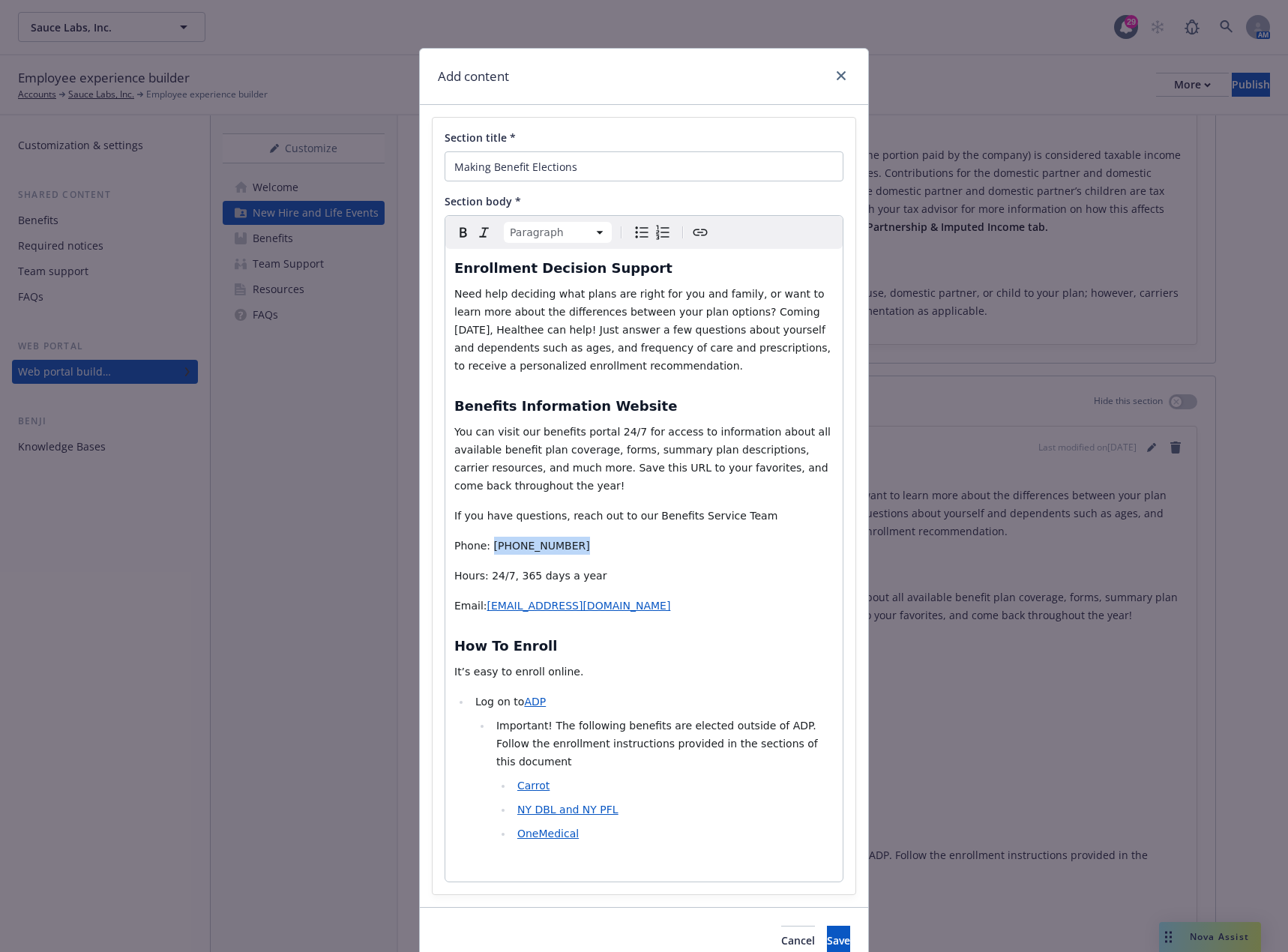
drag, startPoint x: 553, startPoint y: 530, endPoint x: 484, endPoint y: 535, distance: 69.2
click at [484, 540] on span "Phone: [PHONE_NUMBER]" at bounding box center [522, 546] width 136 height 12
click at [827, 933] on span "Save" at bounding box center [838, 940] width 23 height 14
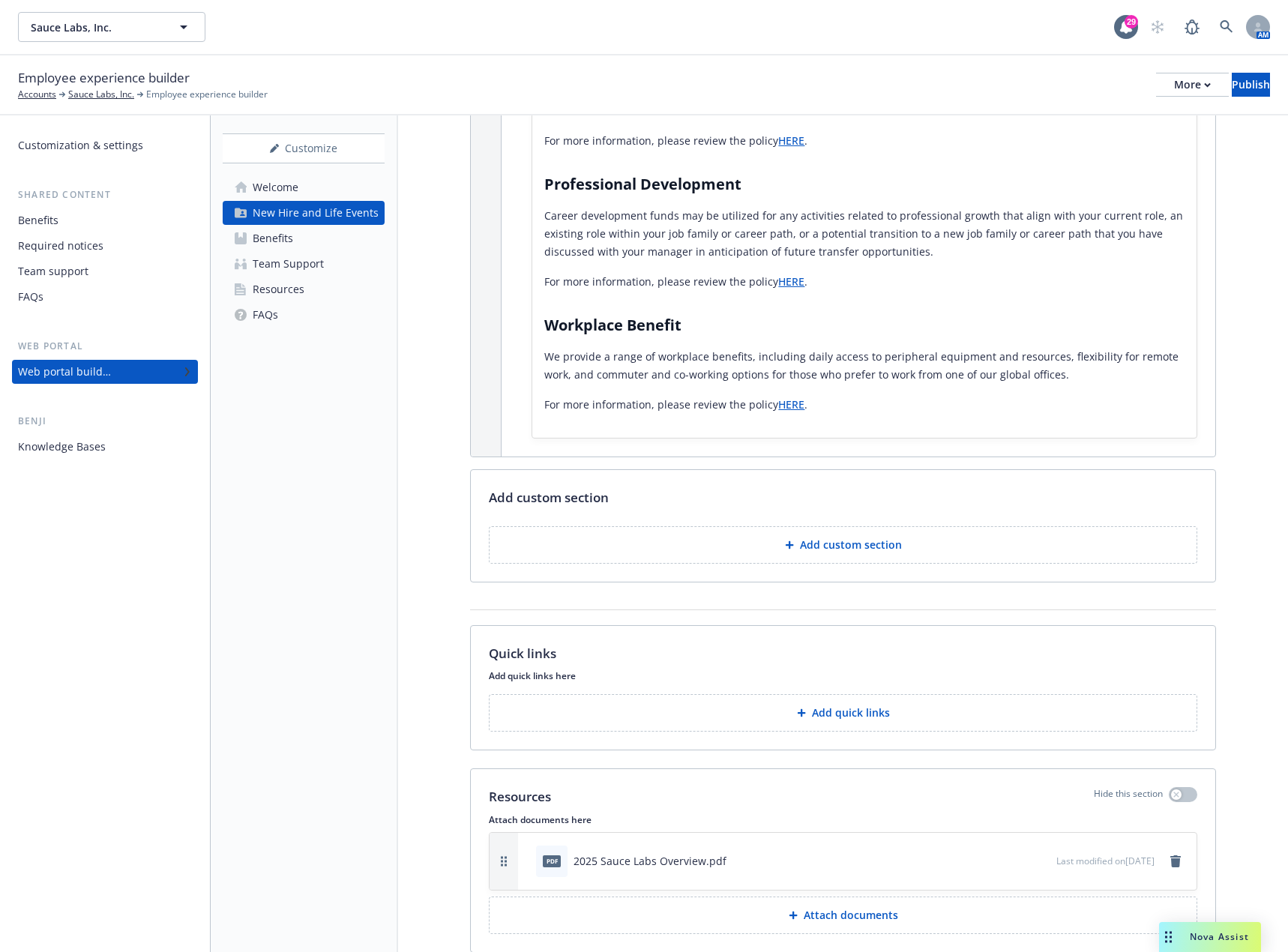
scroll to position [5540, 0]
click at [278, 246] on div "Benefits" at bounding box center [272, 238] width 41 height 24
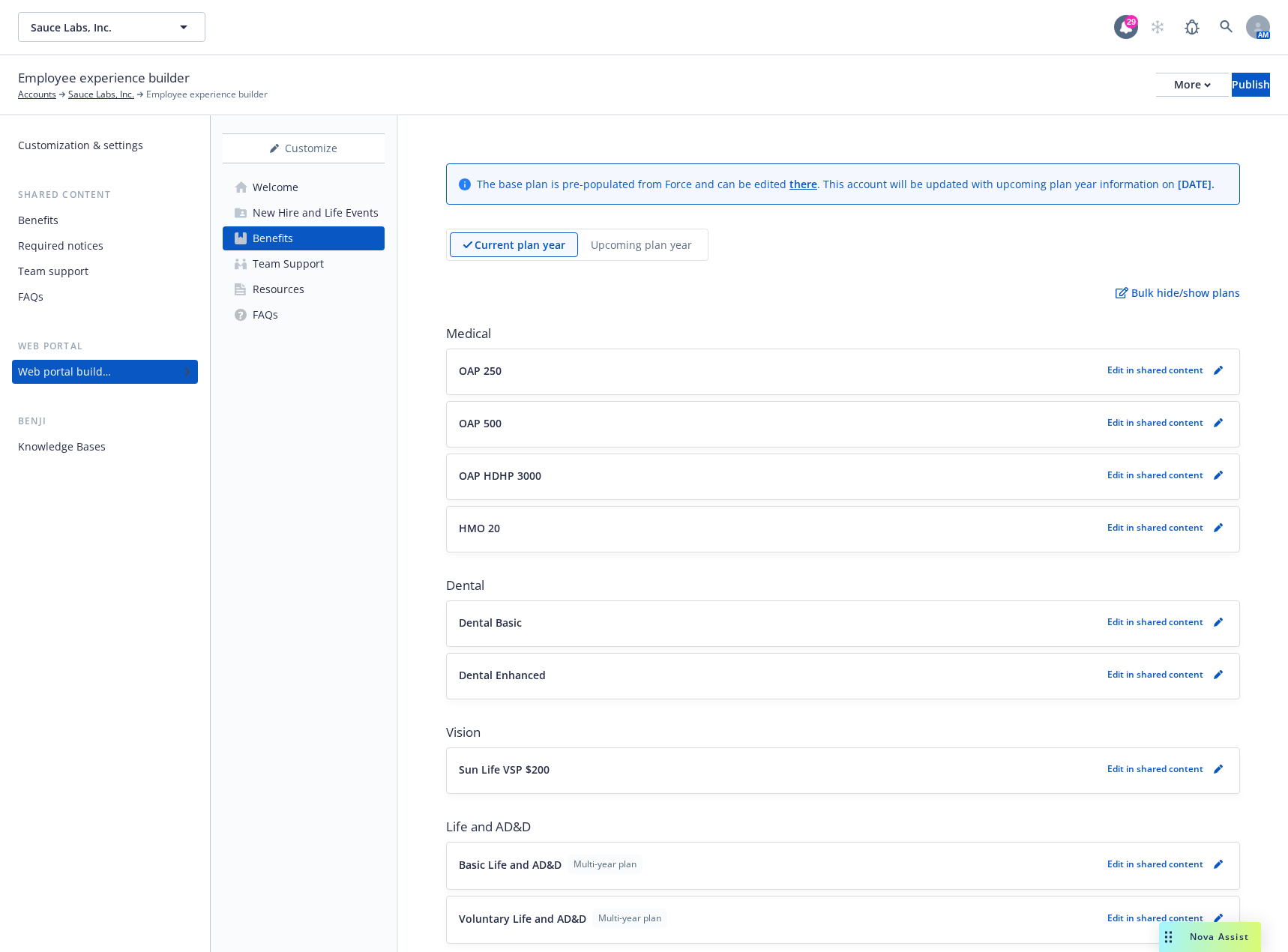
click at [321, 261] on div "Team Support" at bounding box center [288, 264] width 72 height 24
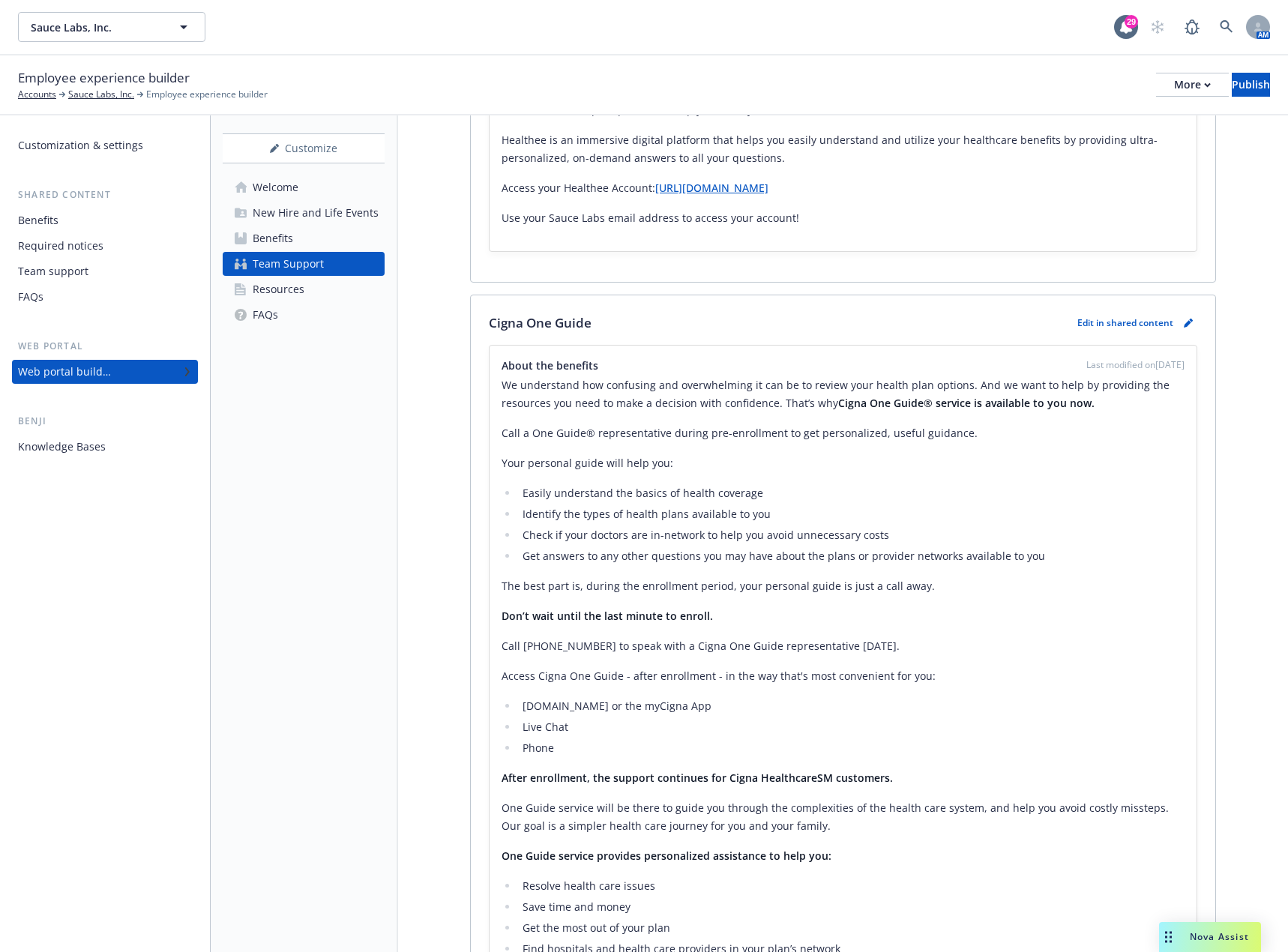
scroll to position [1874, 0]
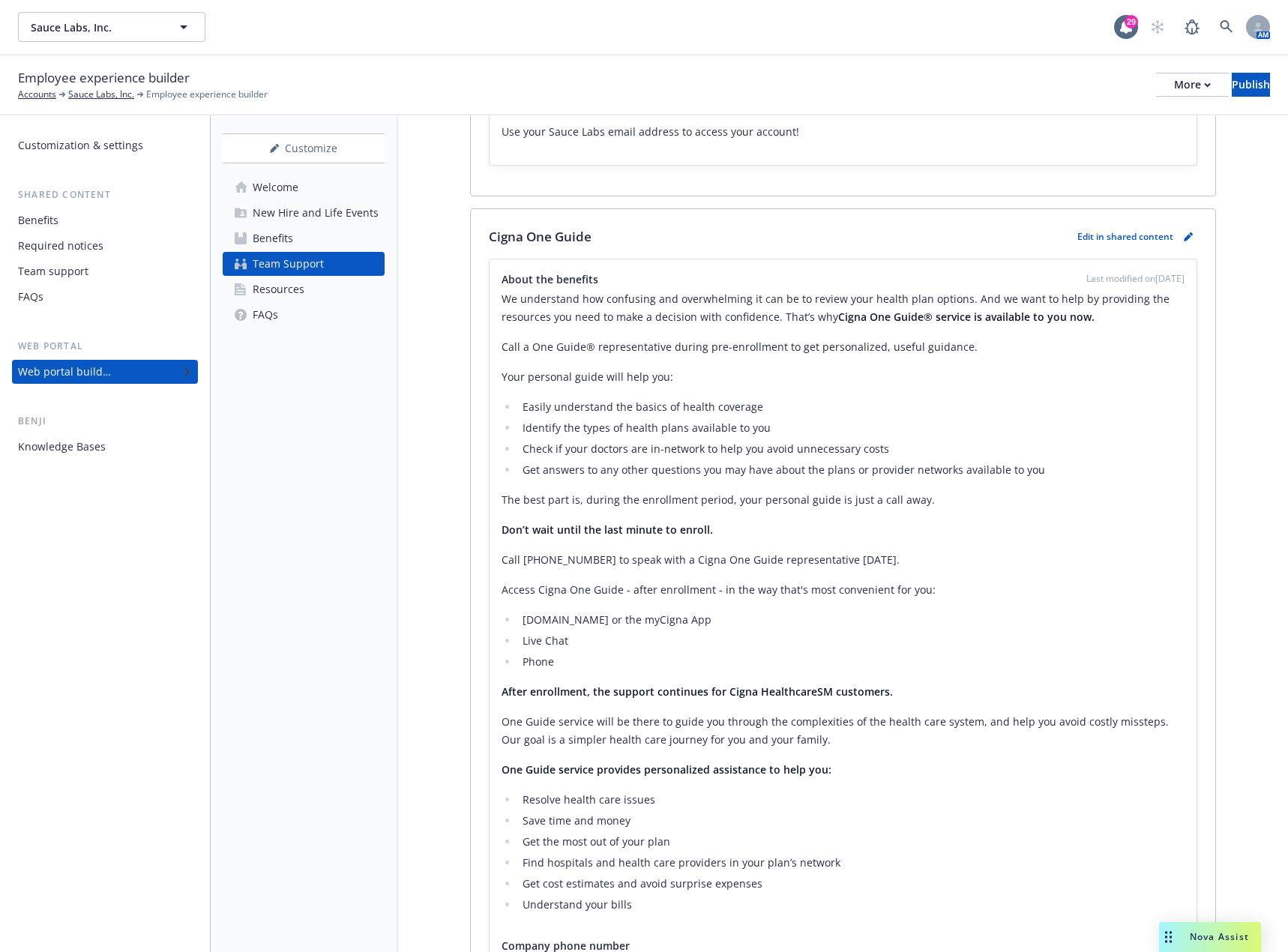
click at [353, 291] on link "Resources" at bounding box center [303, 289] width 162 height 24
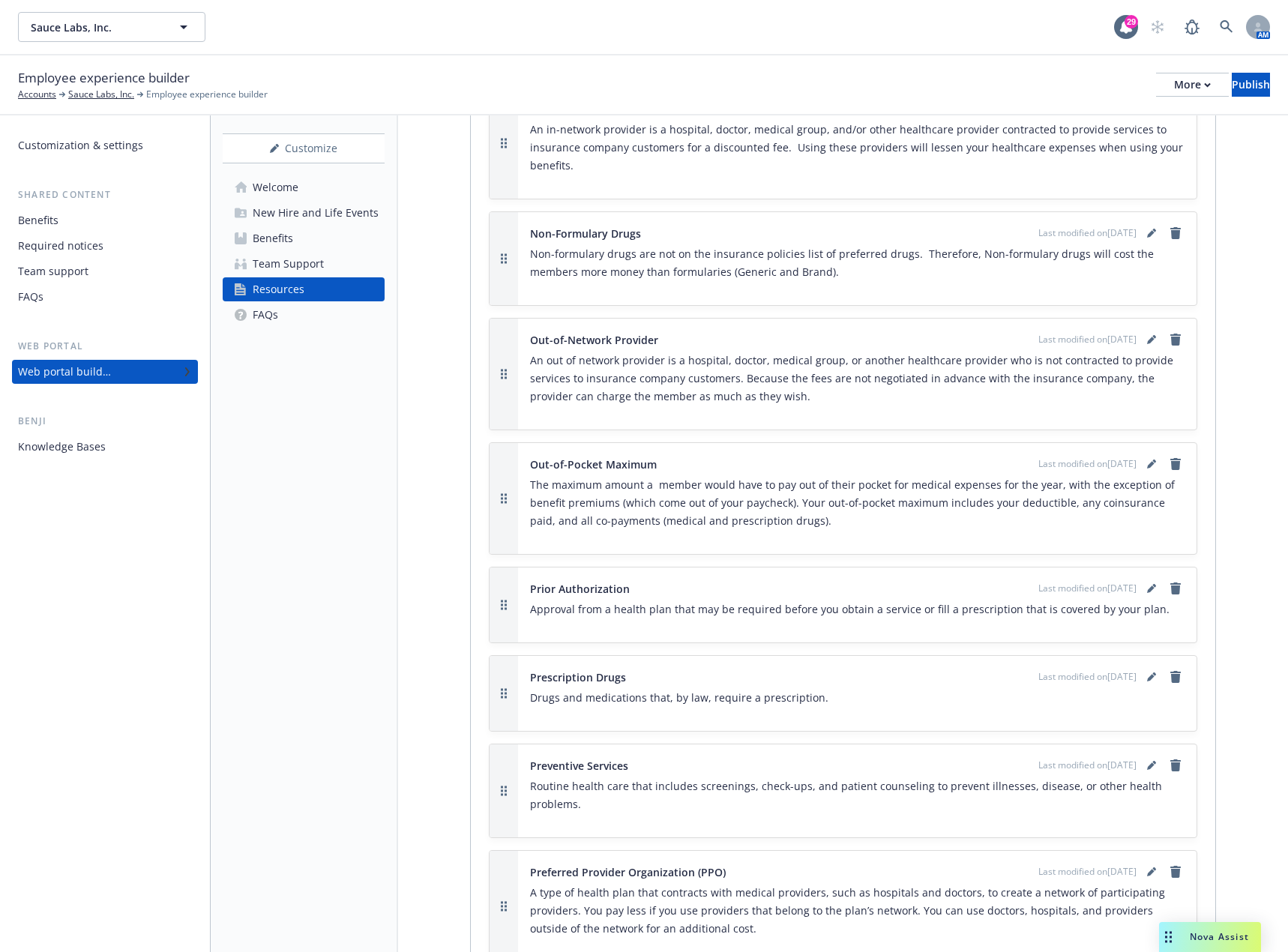
scroll to position [3225, 0]
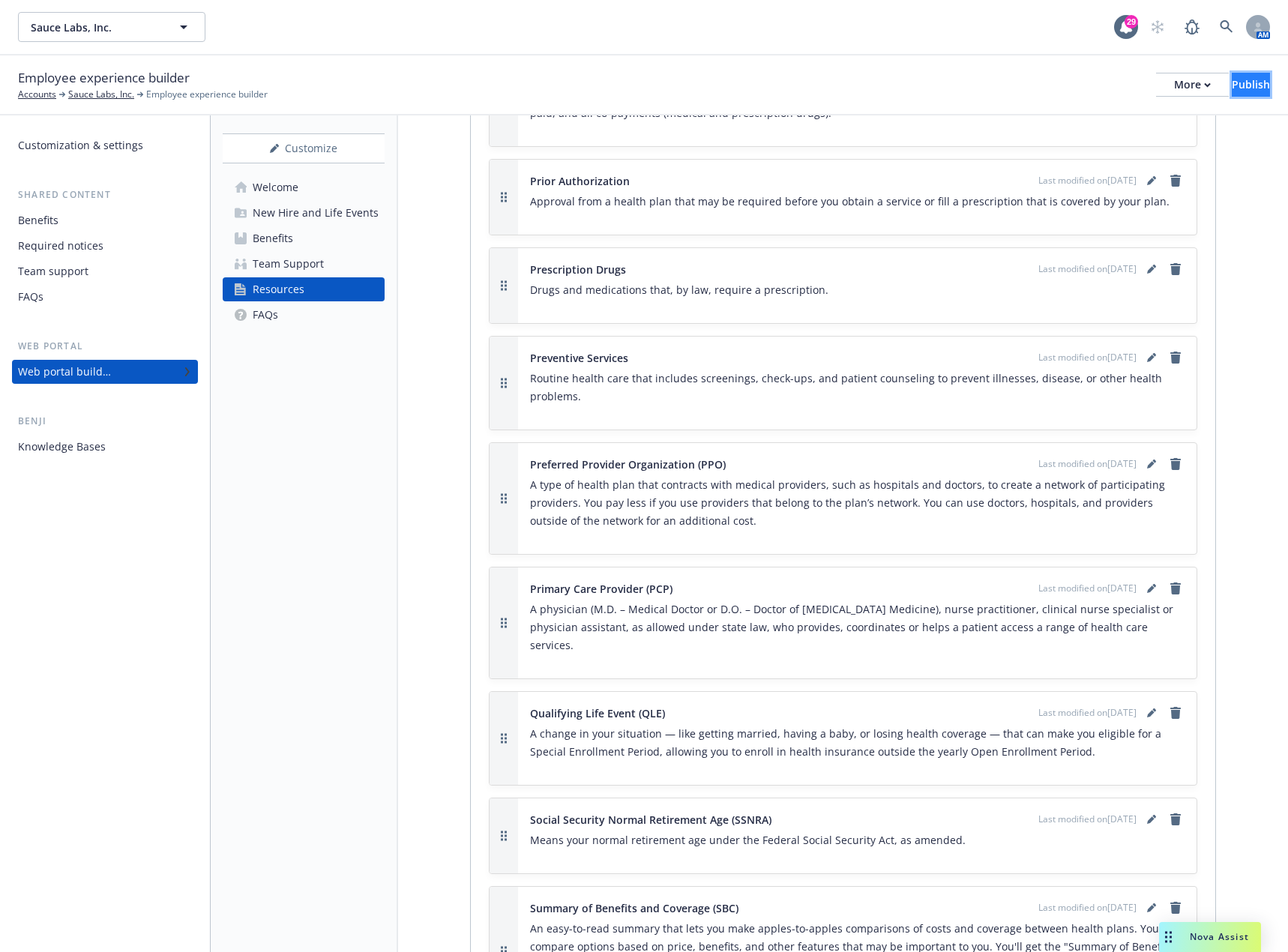
click at [1240, 87] on div "Publish" at bounding box center [1251, 84] width 38 height 23
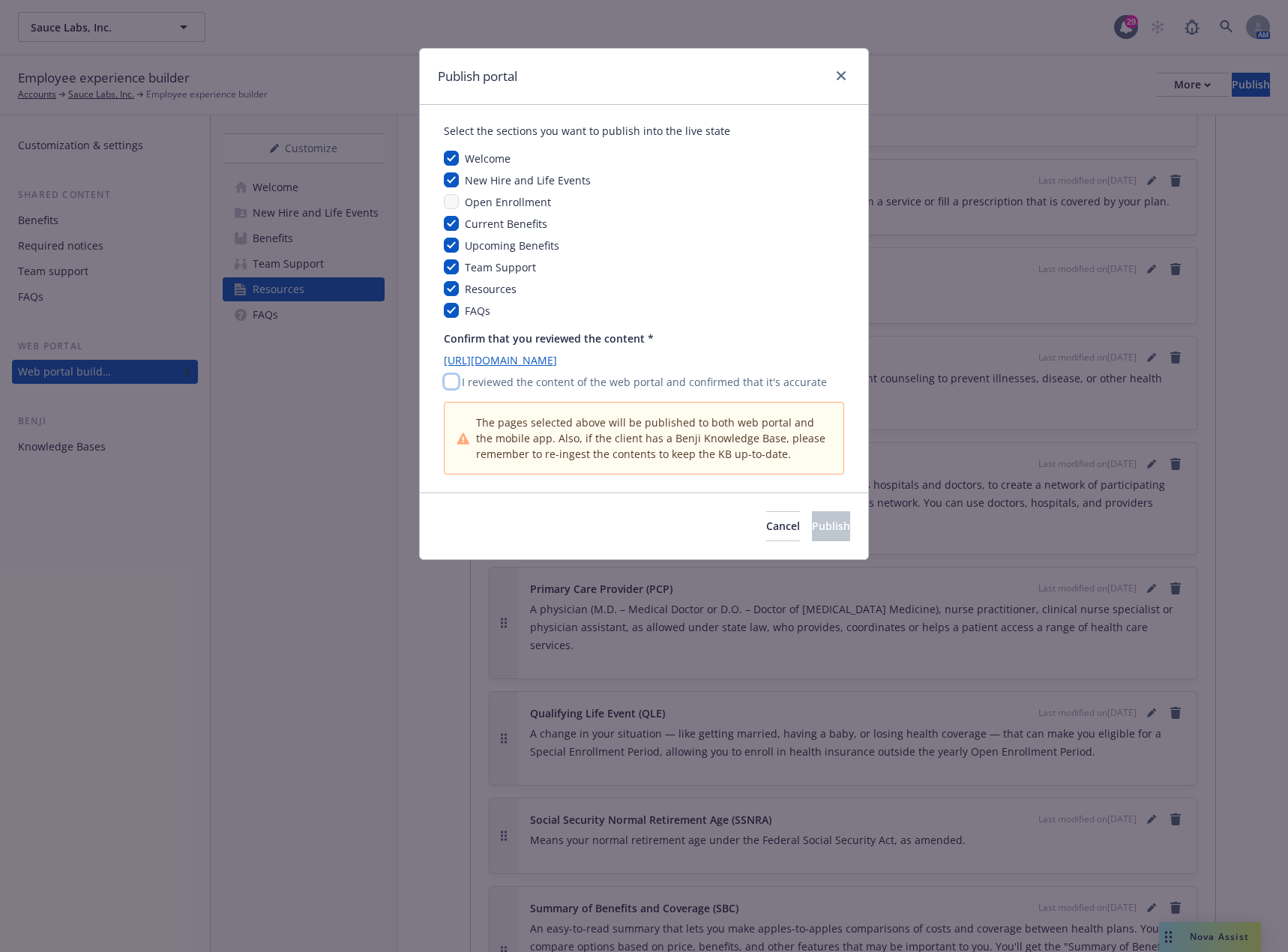
click at [453, 381] on input "checkbox" at bounding box center [451, 382] width 15 height 15
checkbox input "true"
click at [812, 523] on span "Publish" at bounding box center [831, 526] width 38 height 14
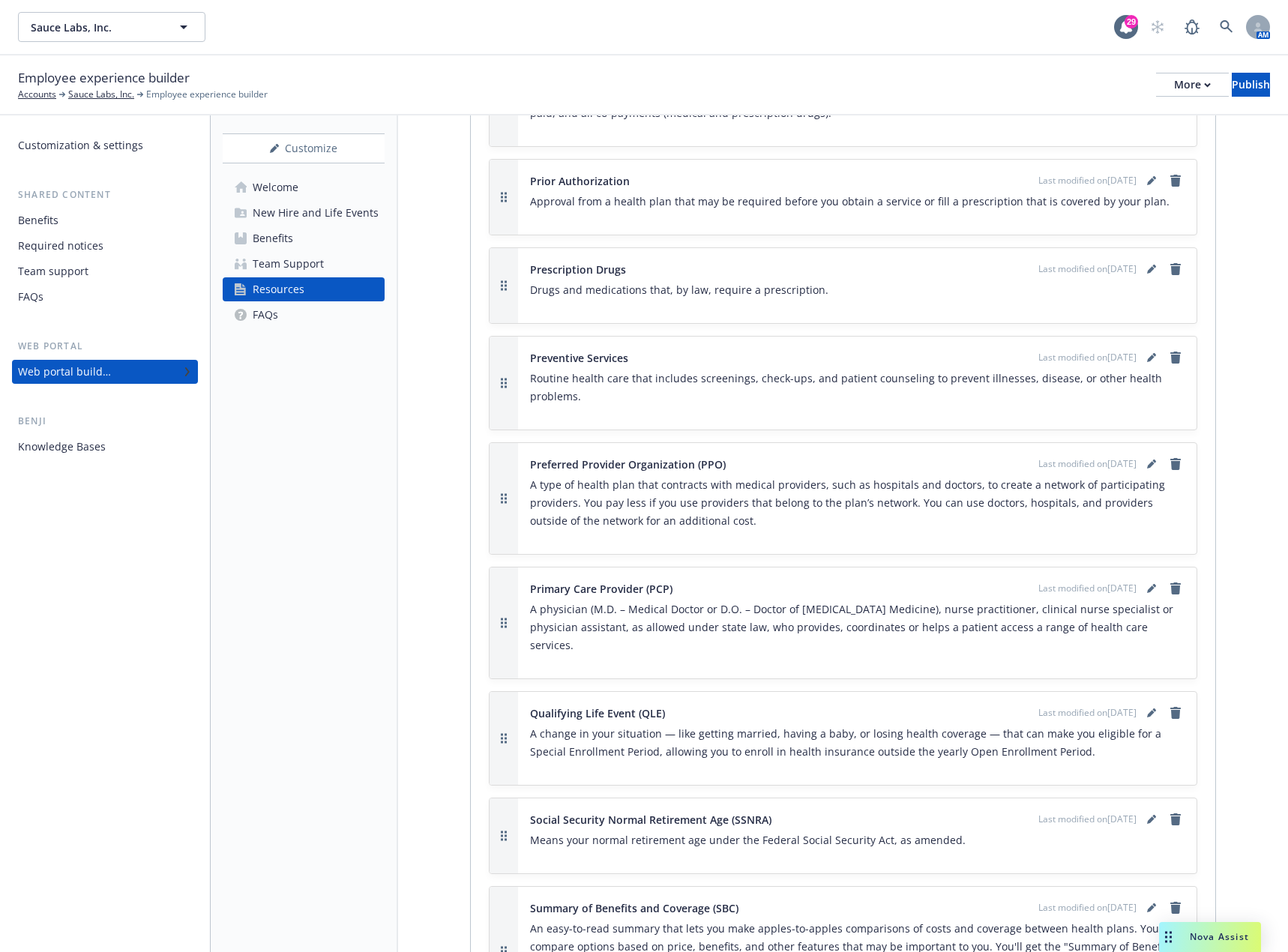
click at [288, 242] on div "Benefits" at bounding box center [272, 238] width 41 height 24
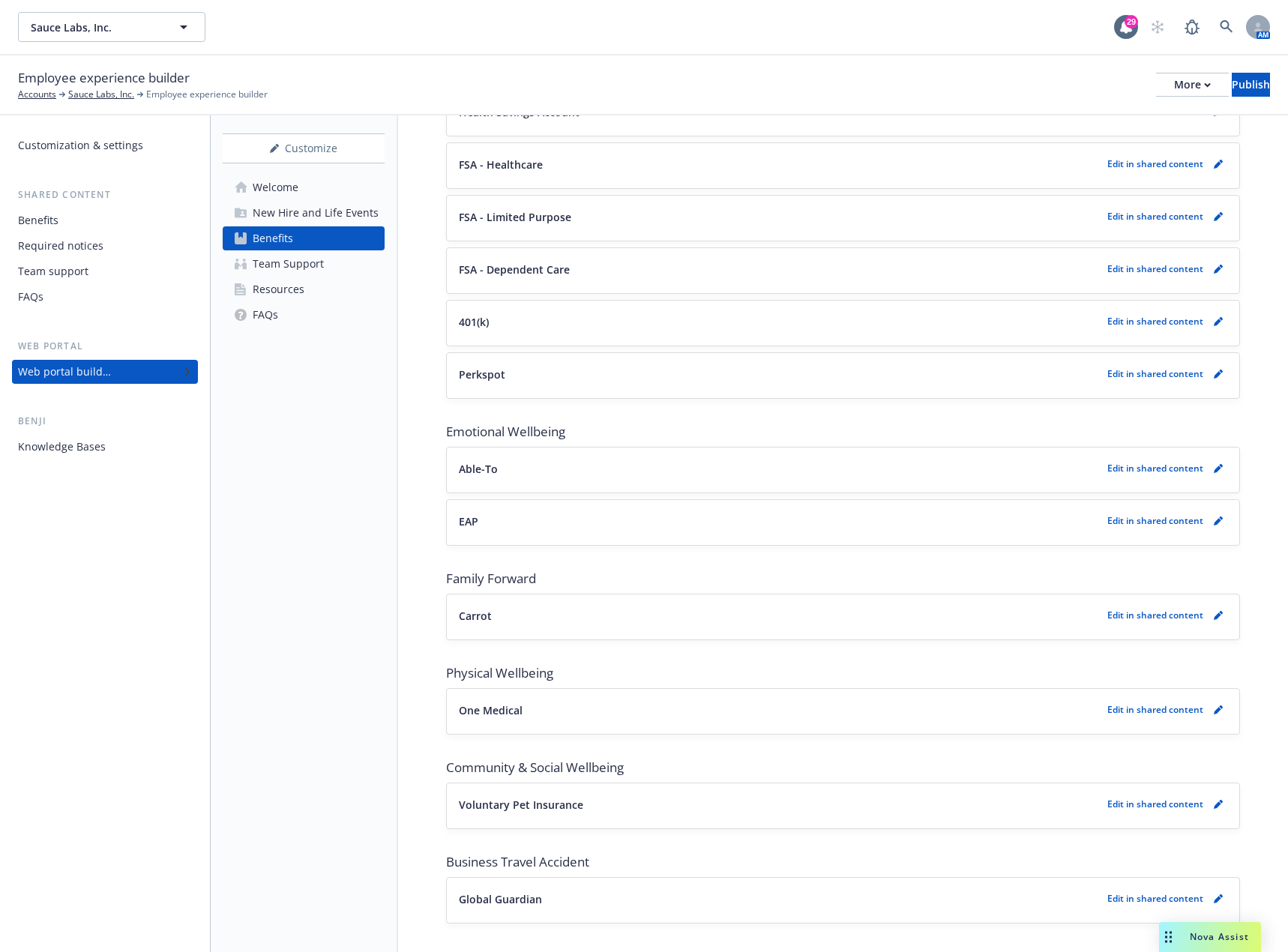
scroll to position [1481, 0]
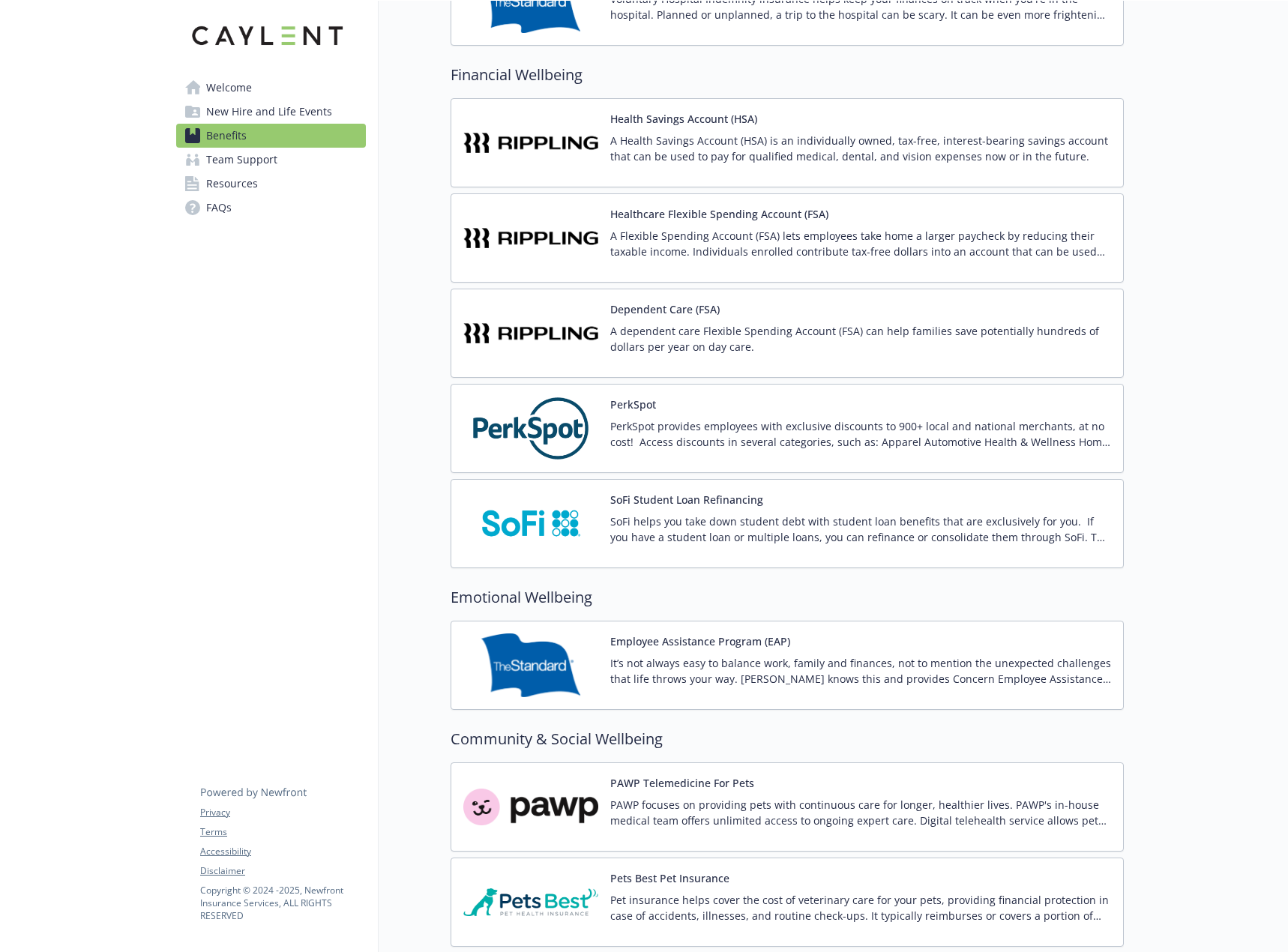
scroll to position [2080, 0]
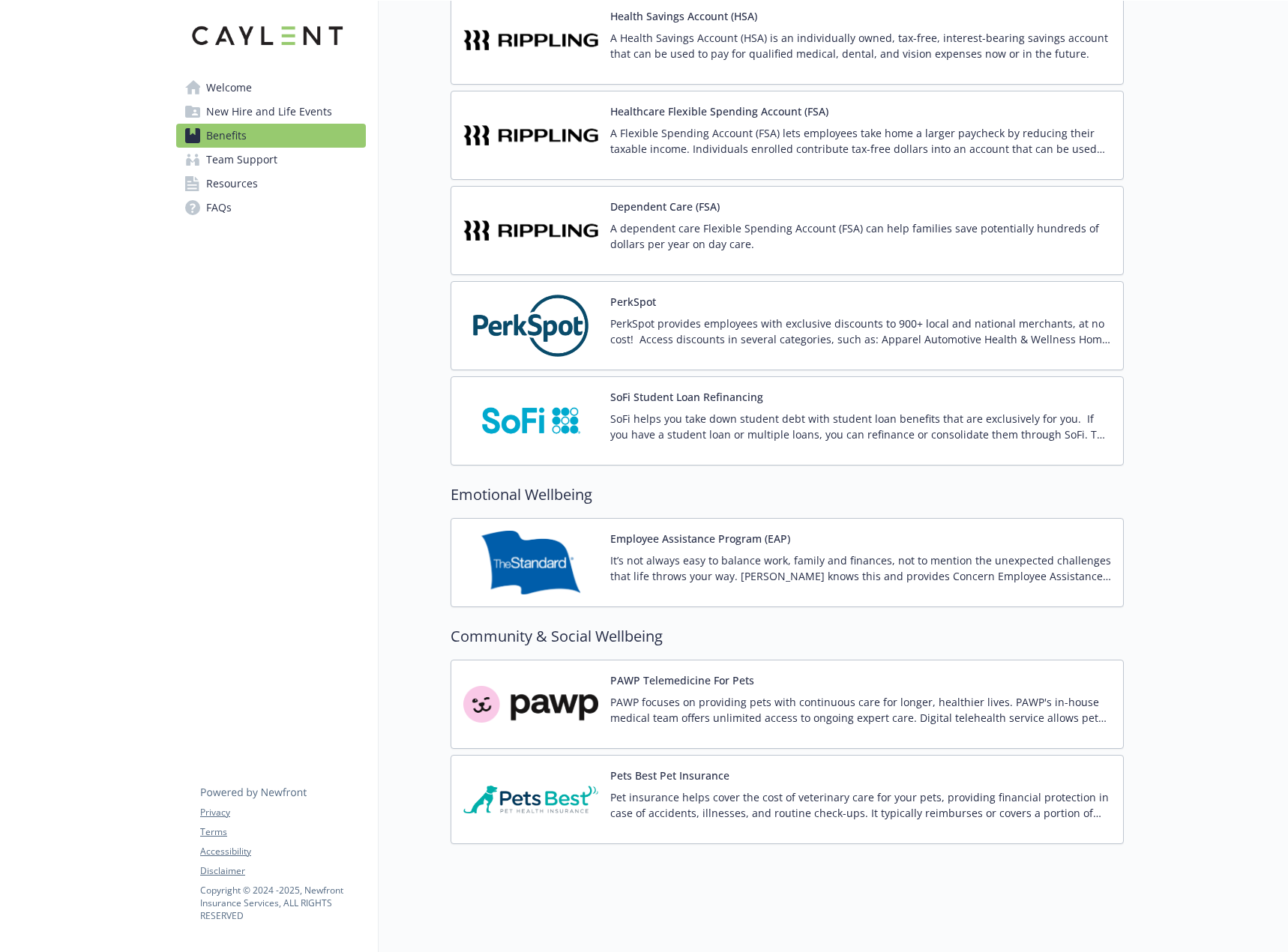
click at [564, 696] on img at bounding box center [531, 705] width 135 height 64
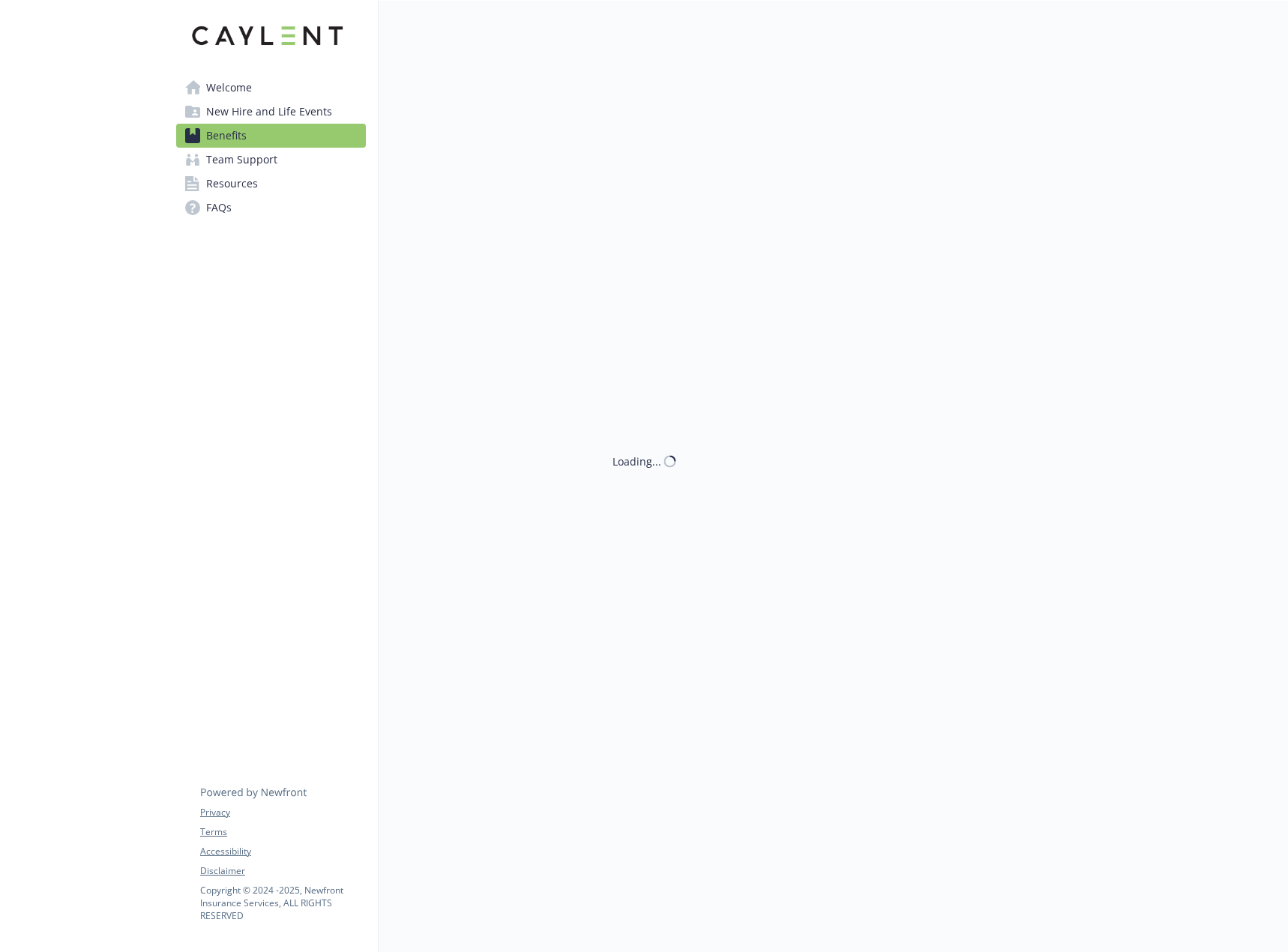
scroll to position [2080, 0]
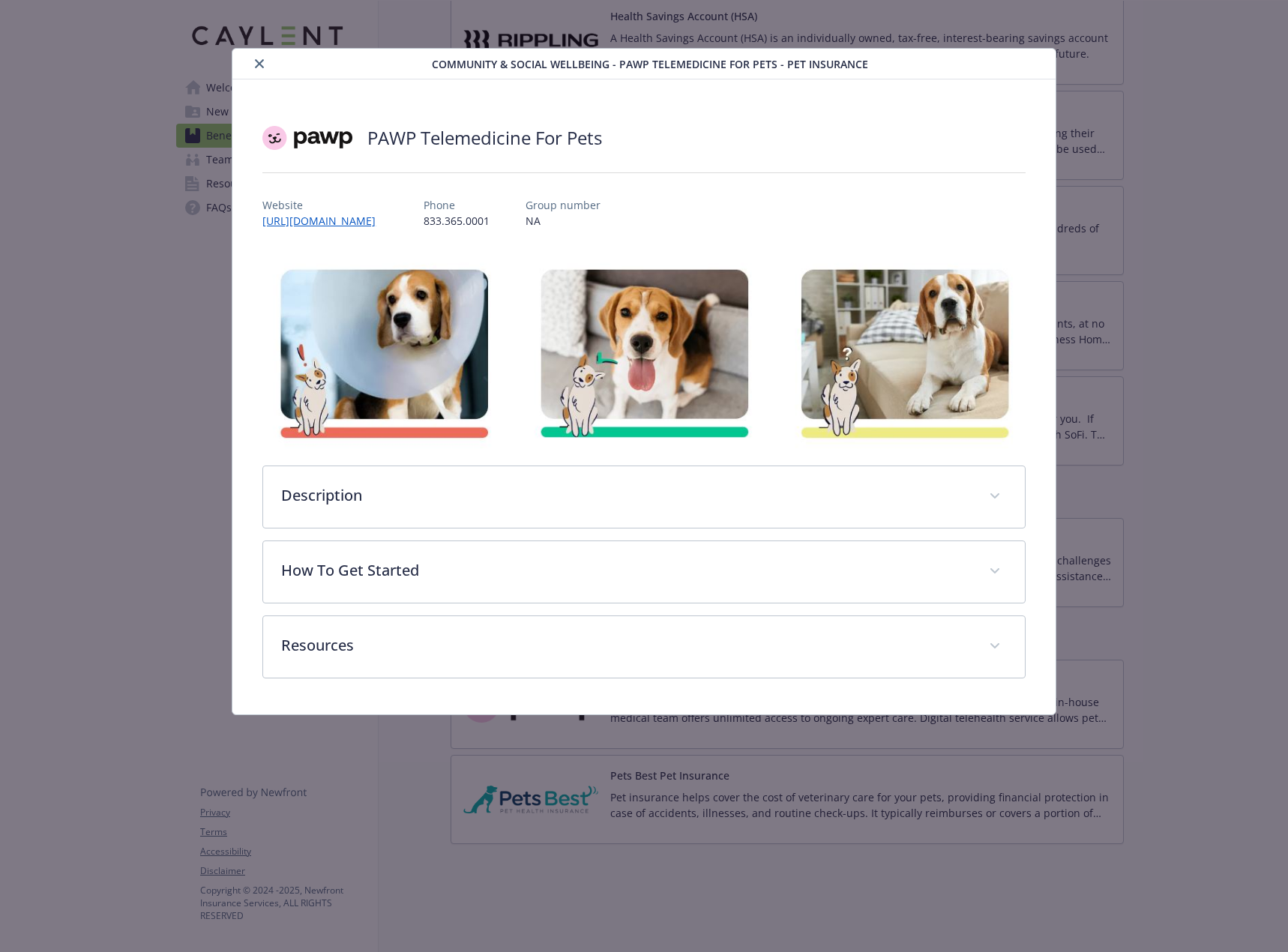
click at [445, 466] on div "Description PAWP focuses on providing pets with continuous care for longer, hea…" at bounding box center [644, 497] width 763 height 63
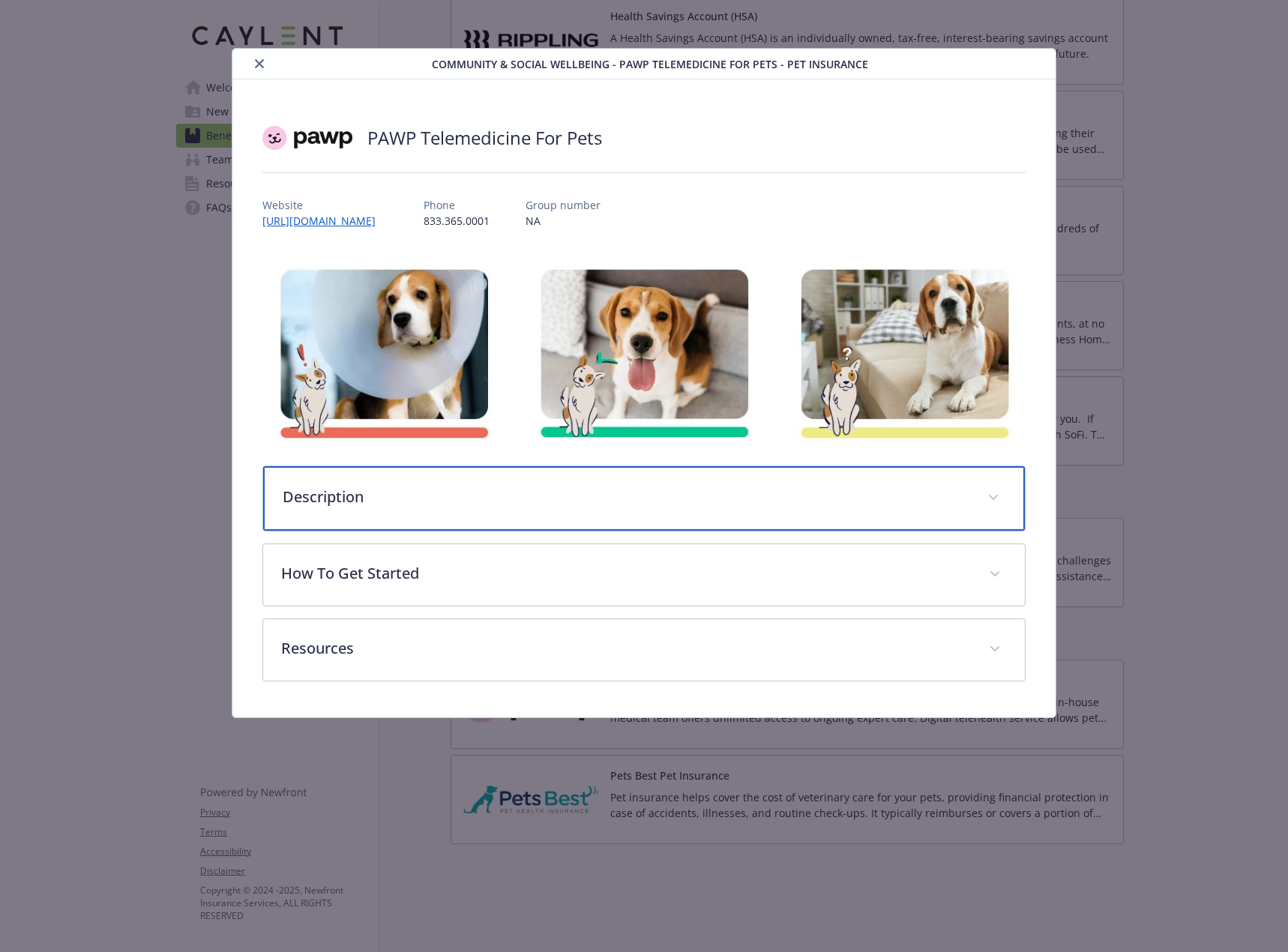
click at [438, 497] on p "Description" at bounding box center [625, 497] width 687 height 23
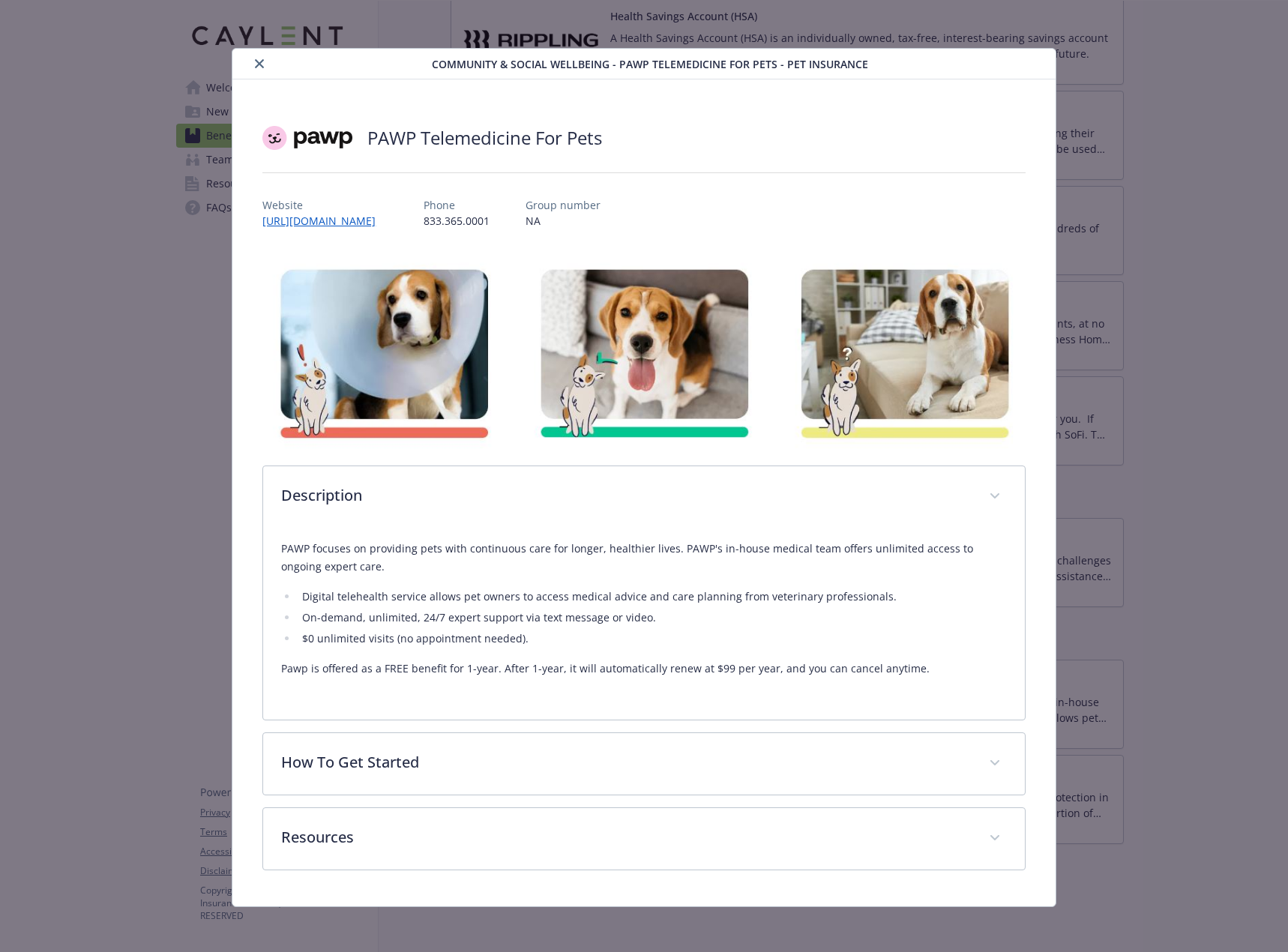
click at [251, 63] on button "close" at bounding box center [259, 64] width 18 height 18
